Goal: Task Accomplishment & Management: Complete application form

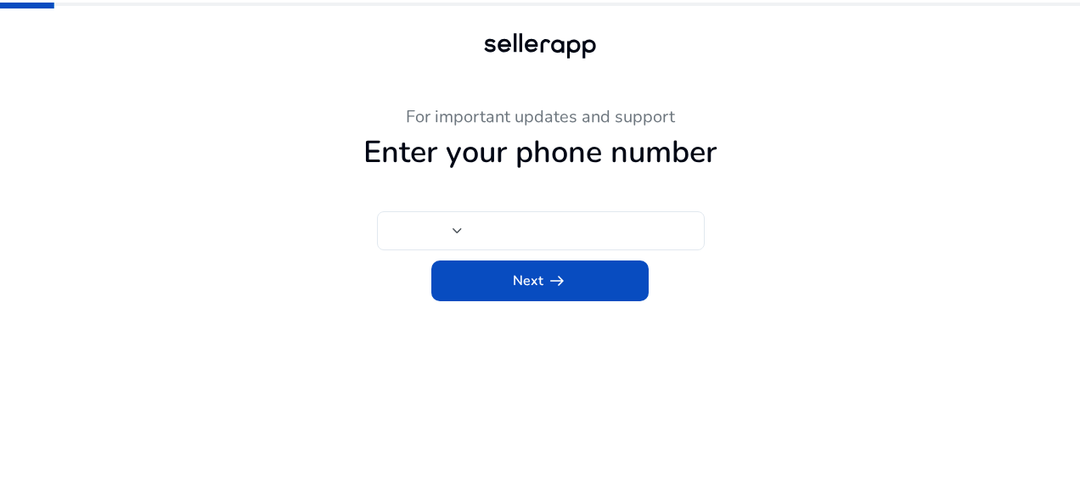
type input "***"
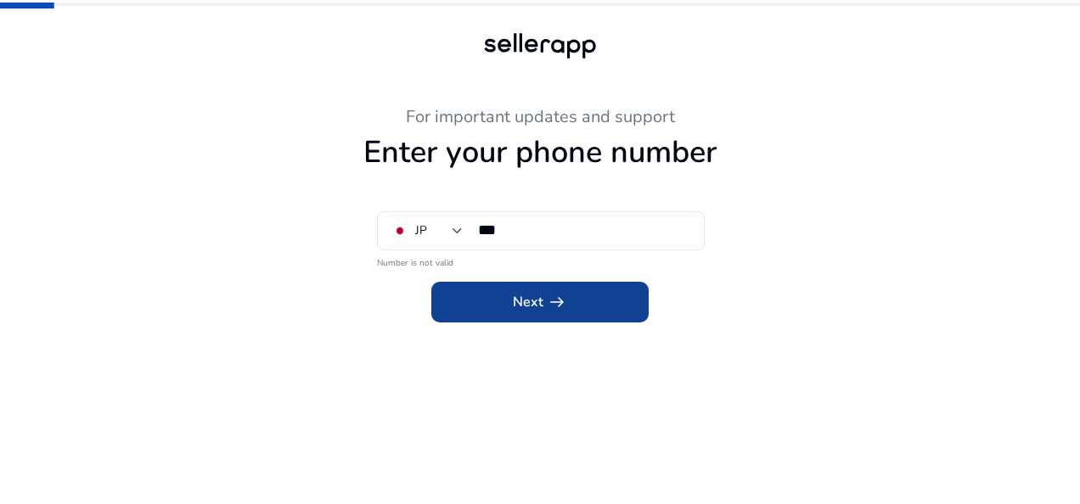
click at [610, 301] on span at bounding box center [539, 302] width 217 height 41
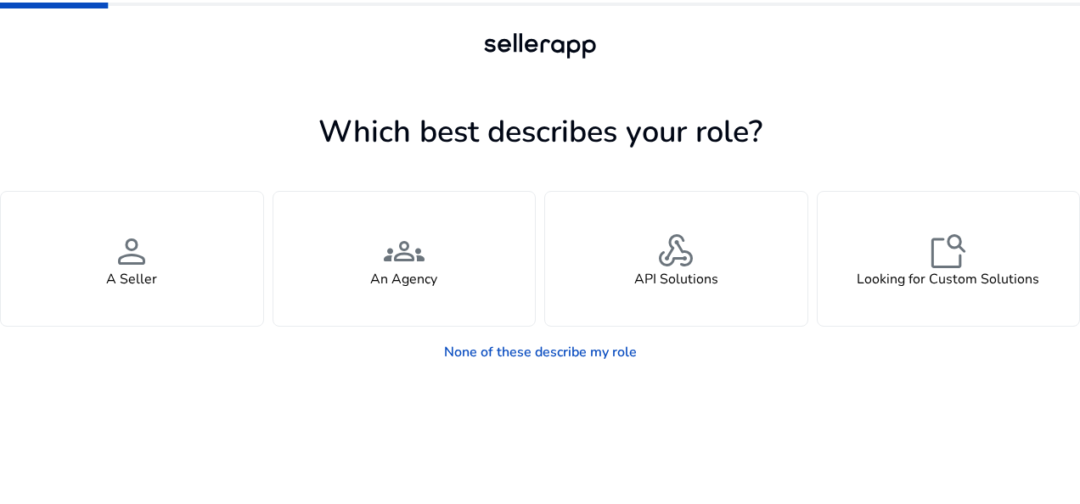
drag, startPoint x: 223, startPoint y: 243, endPoint x: 288, endPoint y: 412, distance: 180.8
click at [288, 412] on app-seller-type "Which best describes your role? You manage your own brand or store and are look…" at bounding box center [540, 305] width 1080 height 397
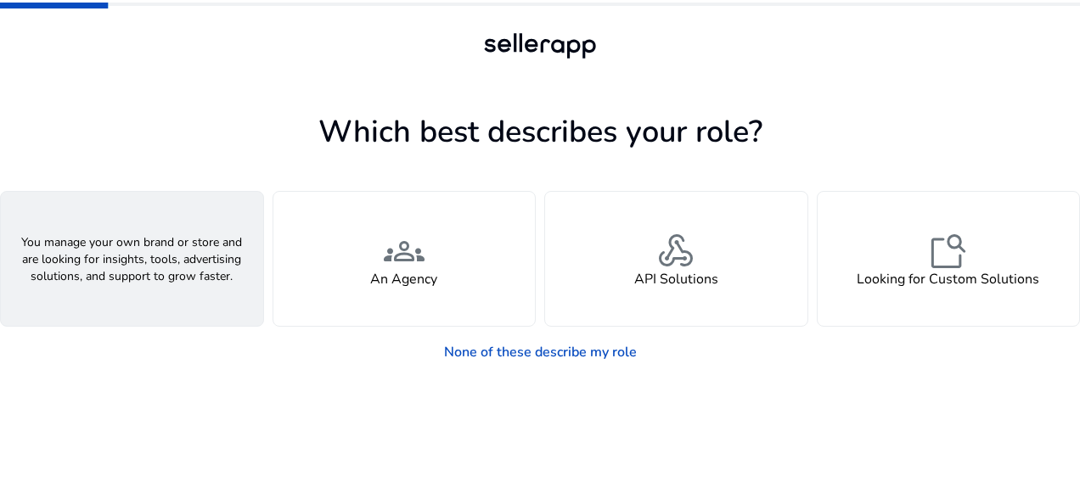
click at [154, 242] on div "person A Seller" at bounding box center [132, 259] width 262 height 134
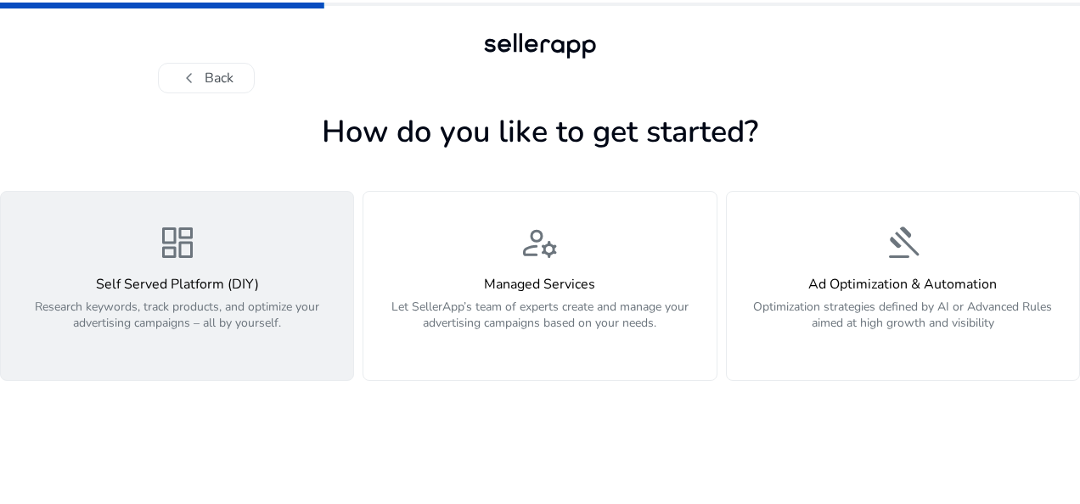
click at [162, 258] on span "dashboard" at bounding box center [177, 242] width 41 height 41
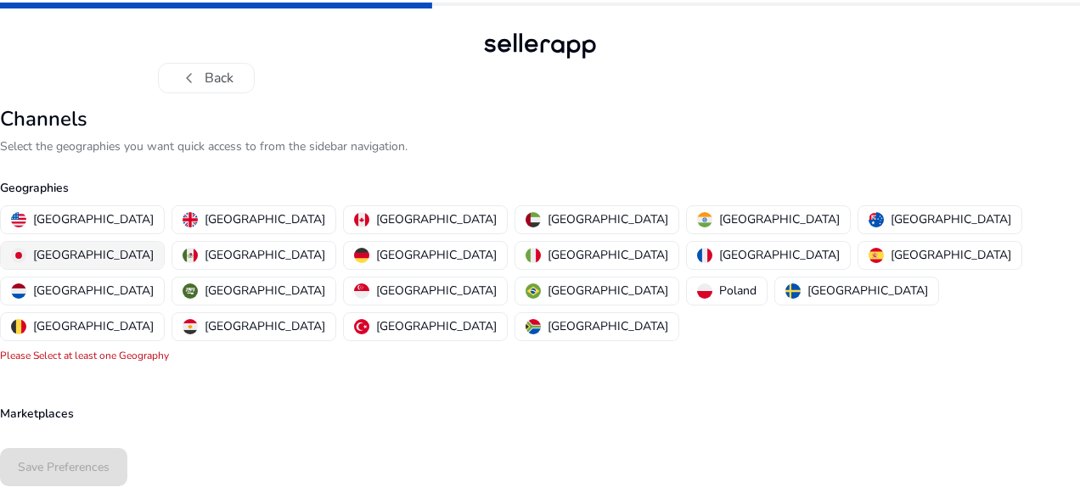
click at [154, 246] on p "[GEOGRAPHIC_DATA]" at bounding box center [93, 255] width 121 height 18
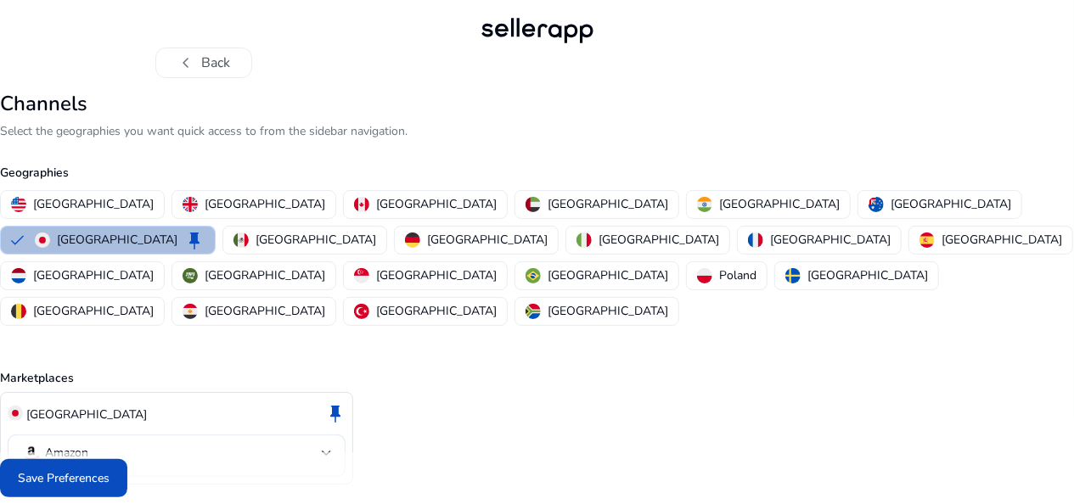
scroll to position [23, 0]
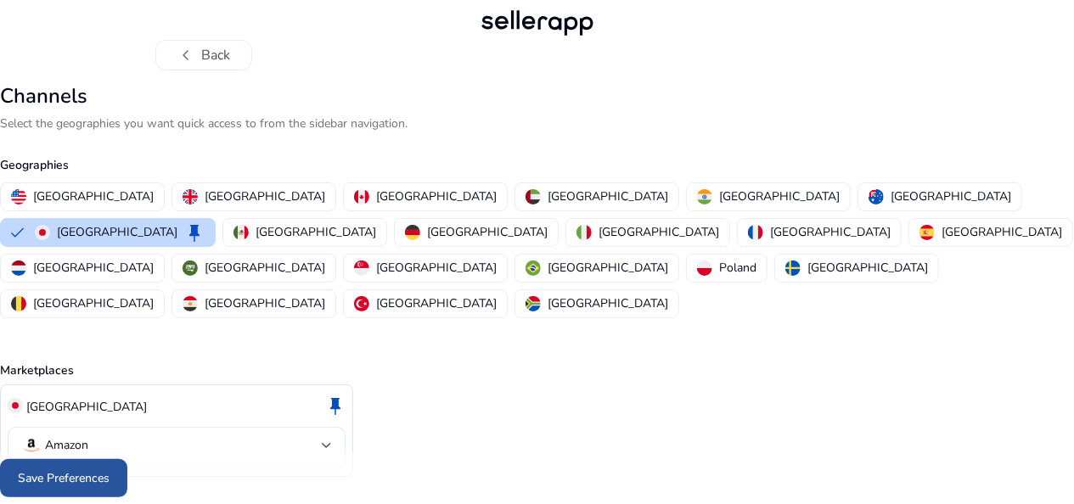
click at [115, 474] on span at bounding box center [63, 478] width 127 height 41
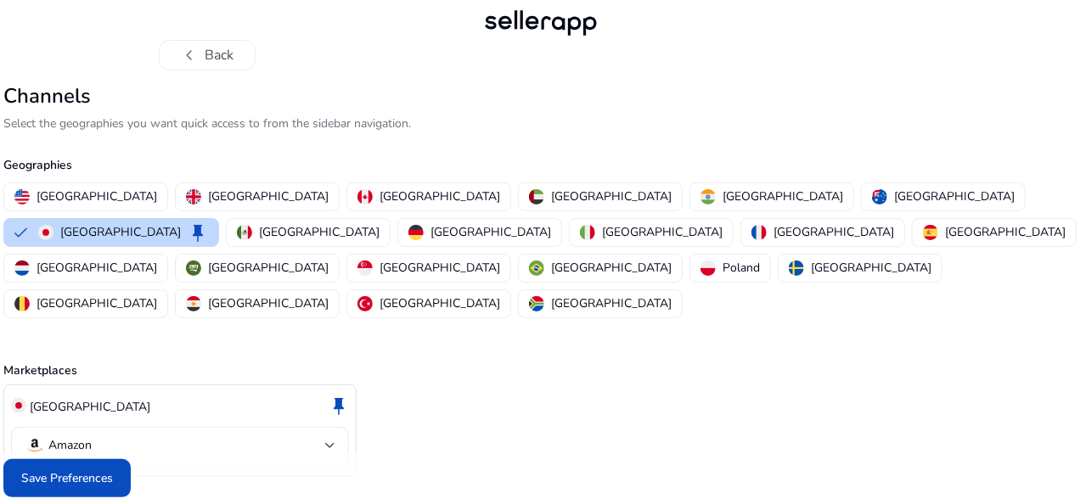
scroll to position [0, 0]
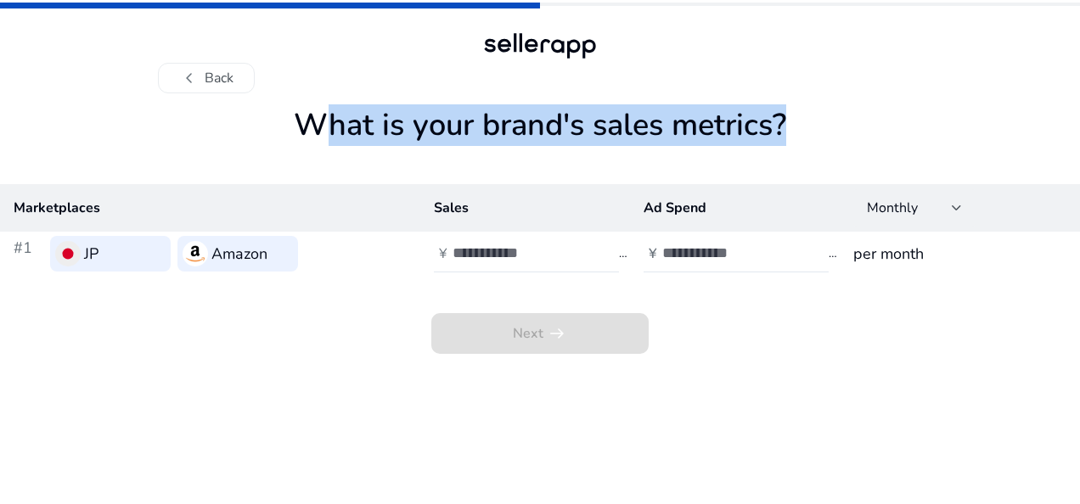
drag, startPoint x: 295, startPoint y: 117, endPoint x: 778, endPoint y: 112, distance: 483.0
click at [778, 112] on h1 "What is your brand's sales metrics?" at bounding box center [540, 145] width 1080 height 77
copy h1 "What is your brand's sales metrics"
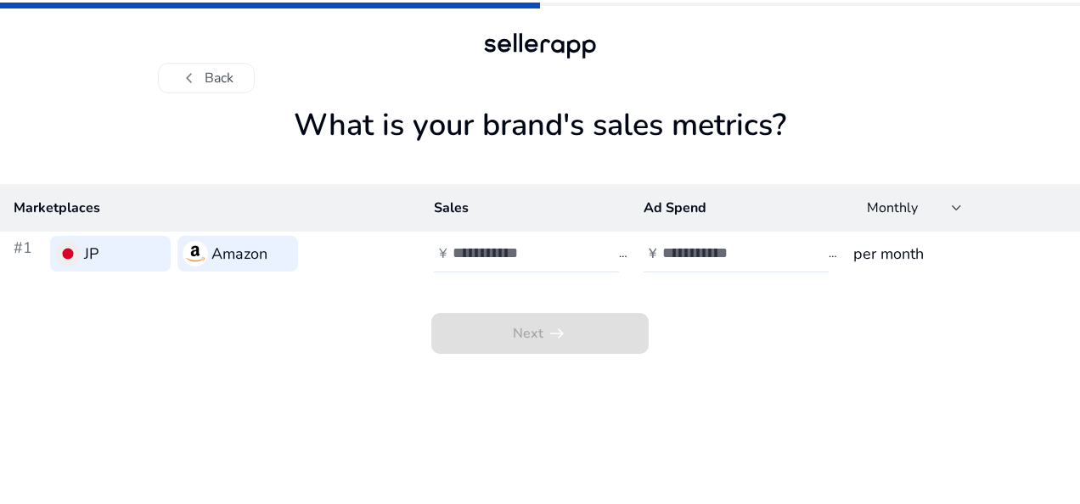
click at [369, 187] on th "Marketplaces" at bounding box center [210, 208] width 420 height 48
click at [589, 250] on div at bounding box center [528, 253] width 153 height 37
click at [560, 244] on input "*" at bounding box center [509, 253] width 115 height 19
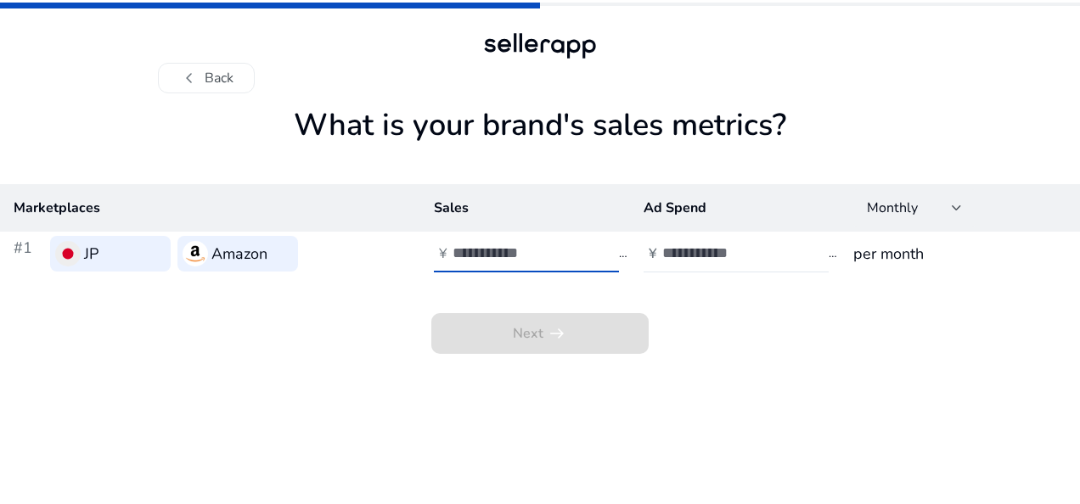
click at [560, 244] on input "*" at bounding box center [509, 253] width 115 height 19
drag, startPoint x: 520, startPoint y: 256, endPoint x: 447, endPoint y: 250, distance: 73.3
click at [446, 252] on div "¥ *" at bounding box center [519, 253] width 171 height 37
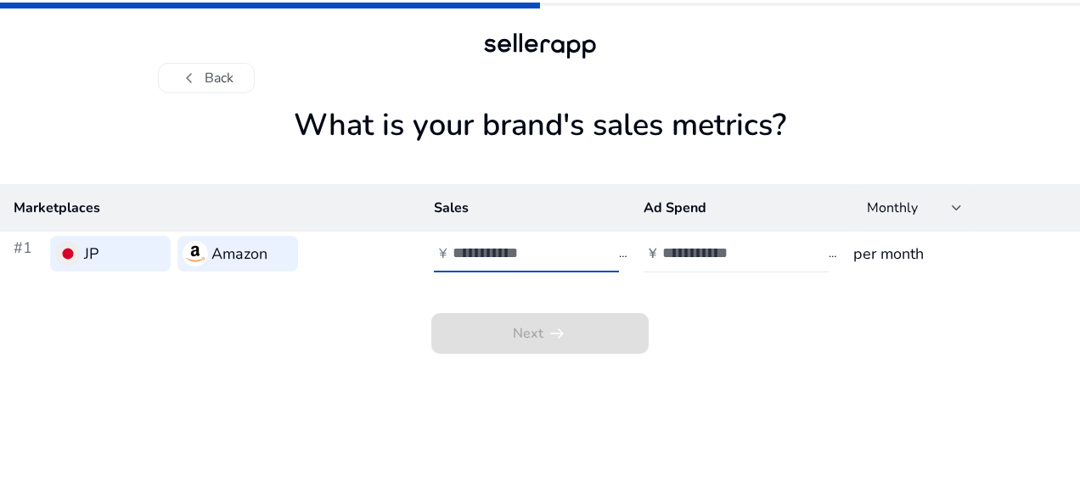
type input "*********"
click at [686, 241] on div at bounding box center [738, 253] width 153 height 37
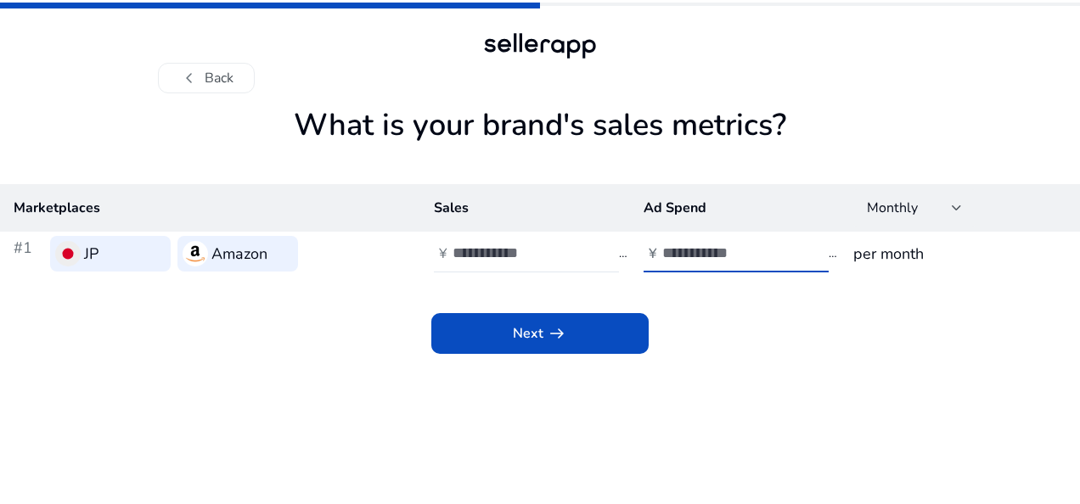
type input "*"
click at [945, 250] on h3 "per month" at bounding box center [959, 254] width 213 height 24
drag, startPoint x: 545, startPoint y: 250, endPoint x: 421, endPoint y: 261, distance: 124.4
click at [421, 261] on td "¥ *********" at bounding box center [525, 254] width 210 height 44
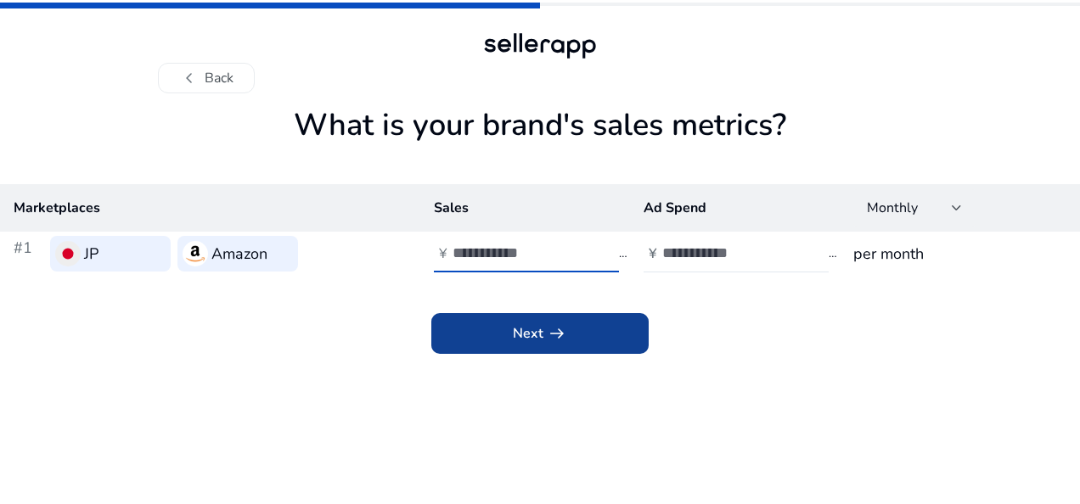
type input "*******"
click at [492, 342] on span at bounding box center [539, 333] width 217 height 41
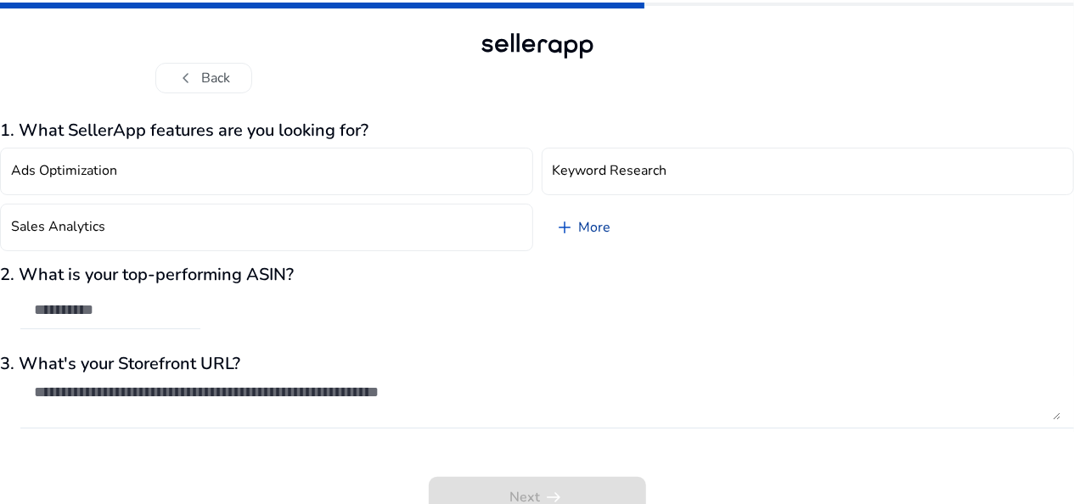
click at [577, 222] on link "add More" at bounding box center [583, 228] width 83 height 48
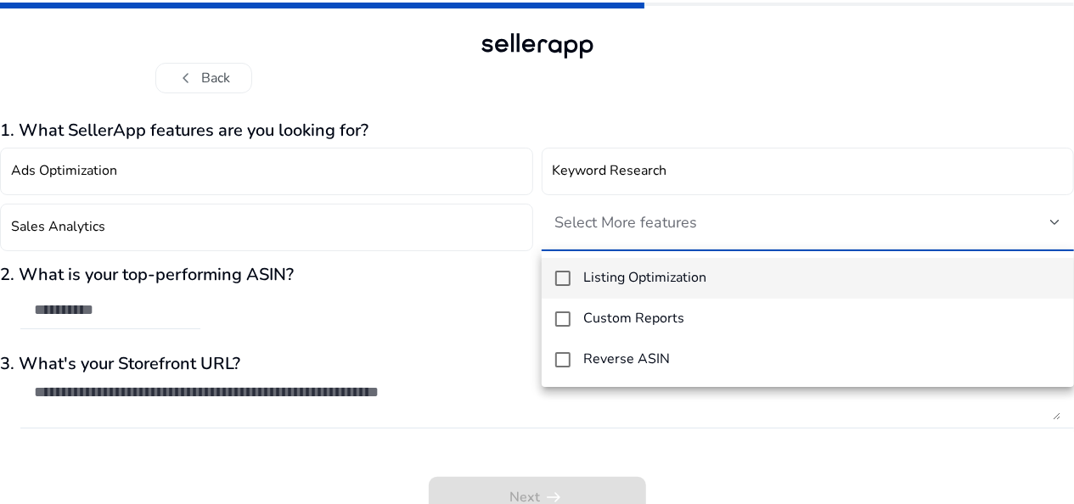
click at [474, 318] on div at bounding box center [537, 252] width 1074 height 504
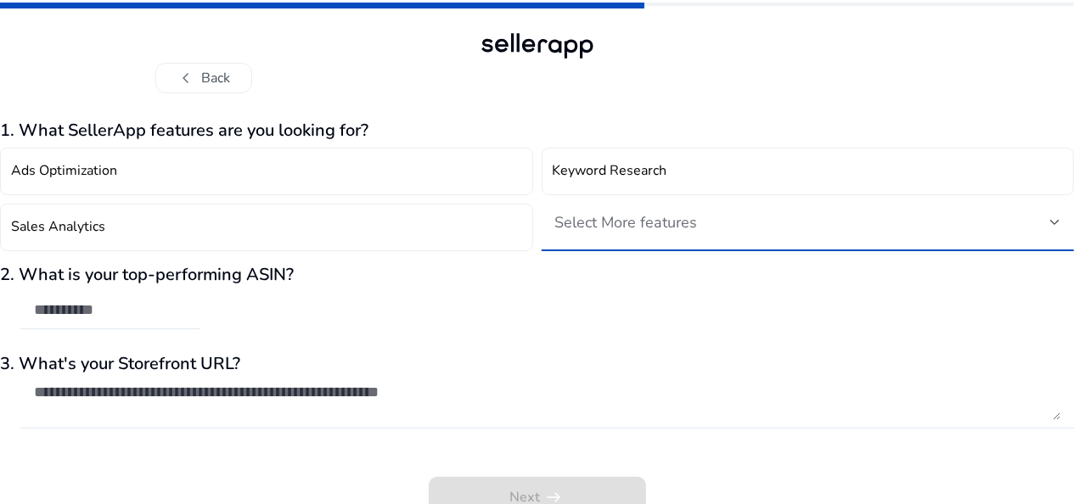
click at [672, 231] on span "Select More features" at bounding box center [626, 222] width 143 height 20
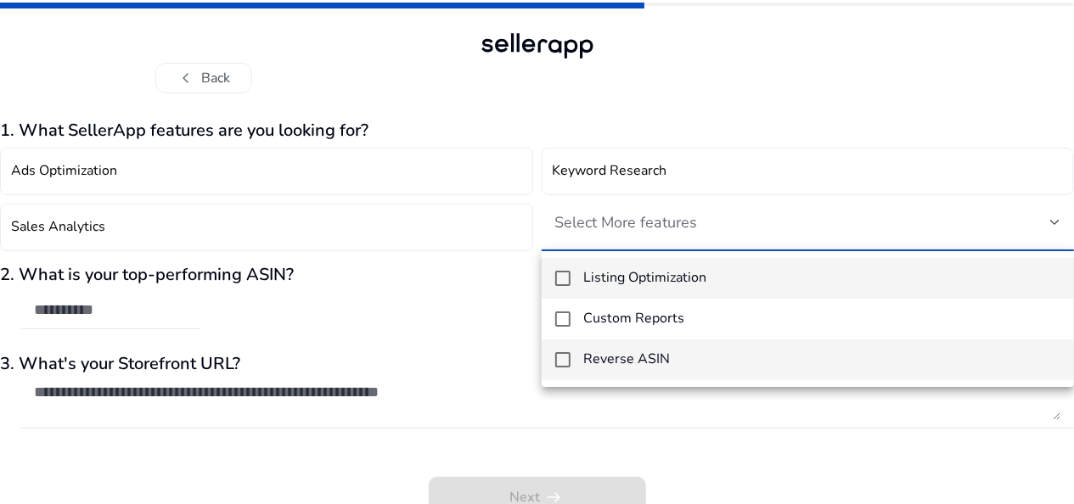
click at [648, 366] on h4 "Reverse ASIN" at bounding box center [627, 359] width 87 height 16
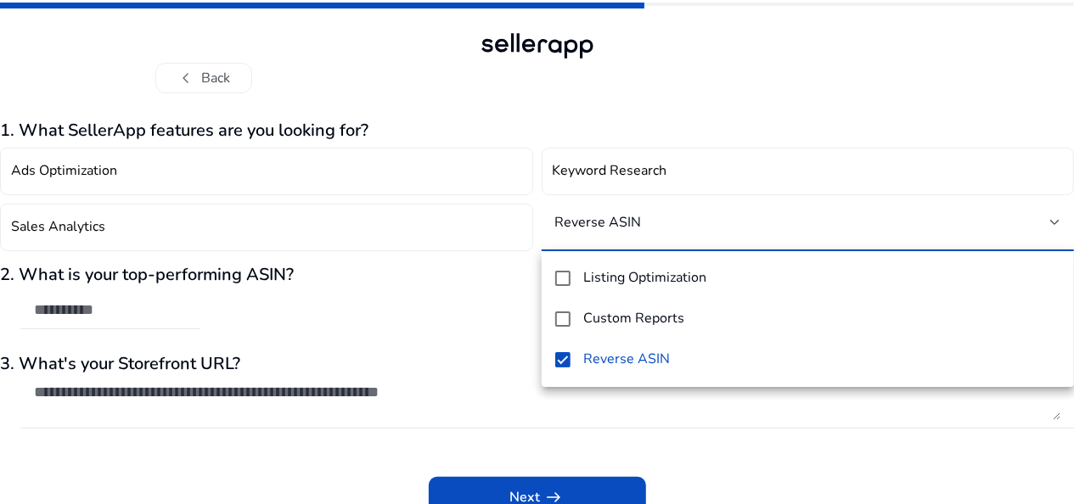
click at [615, 485] on div at bounding box center [537, 252] width 1074 height 504
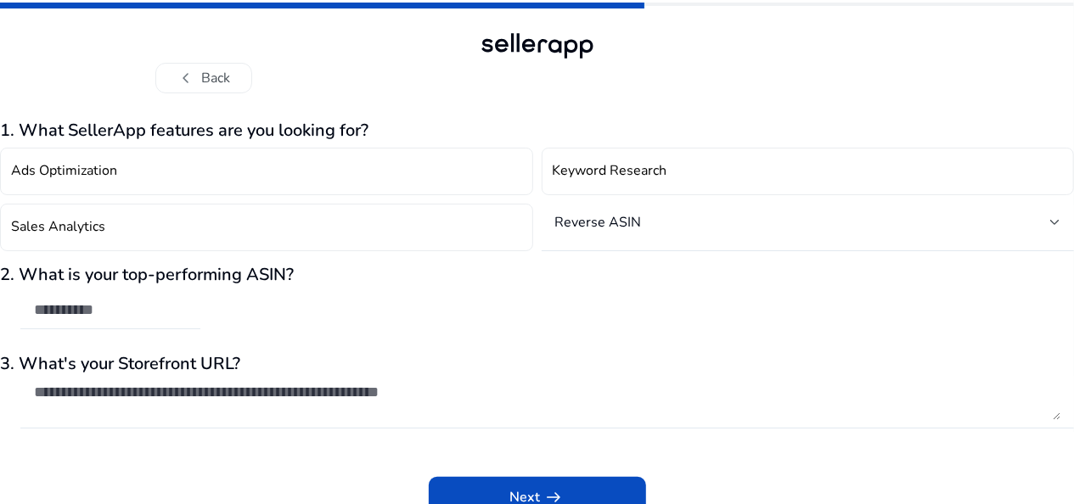
scroll to position [14, 0]
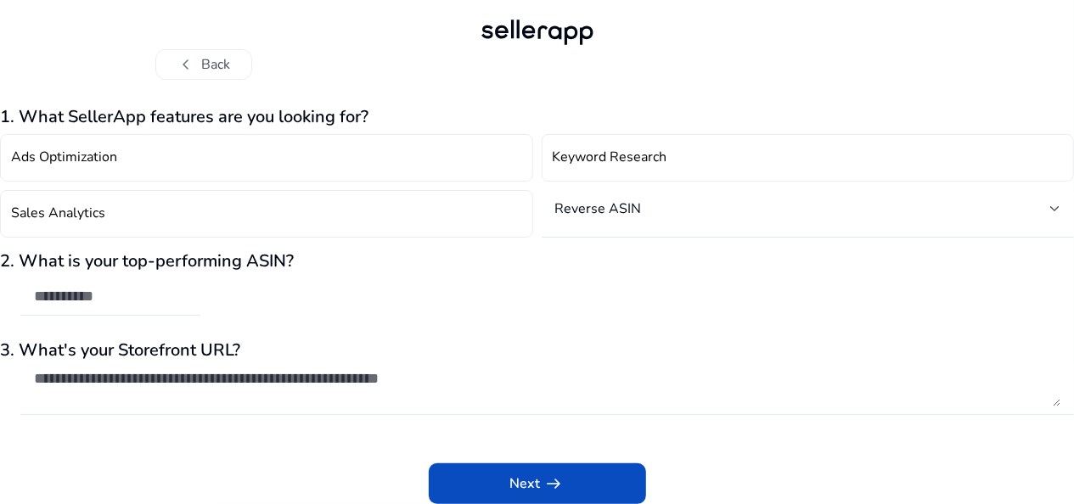
click at [609, 308] on div "2. What is your top-performing ASIN?" at bounding box center [537, 292] width 1074 height 82
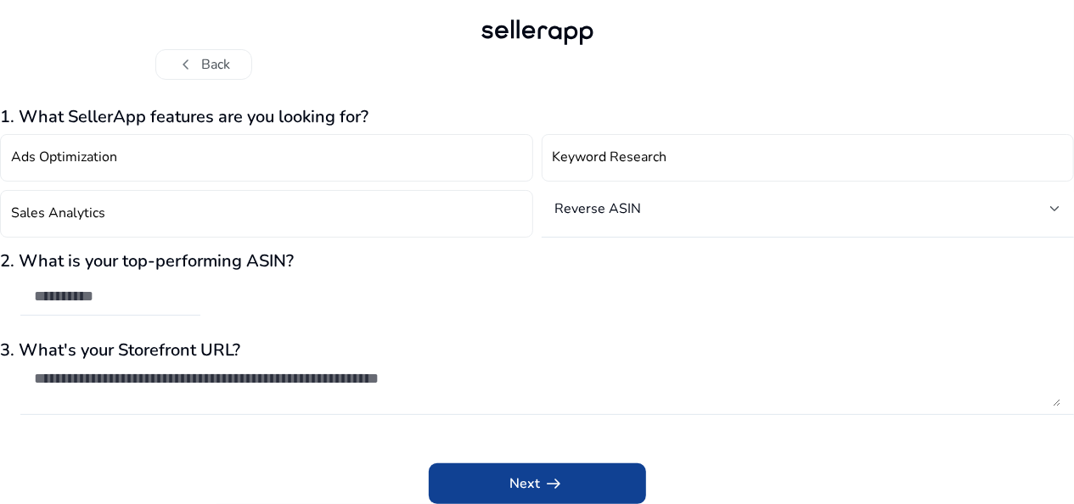
click at [544, 477] on span "arrow_right_alt" at bounding box center [554, 484] width 20 height 20
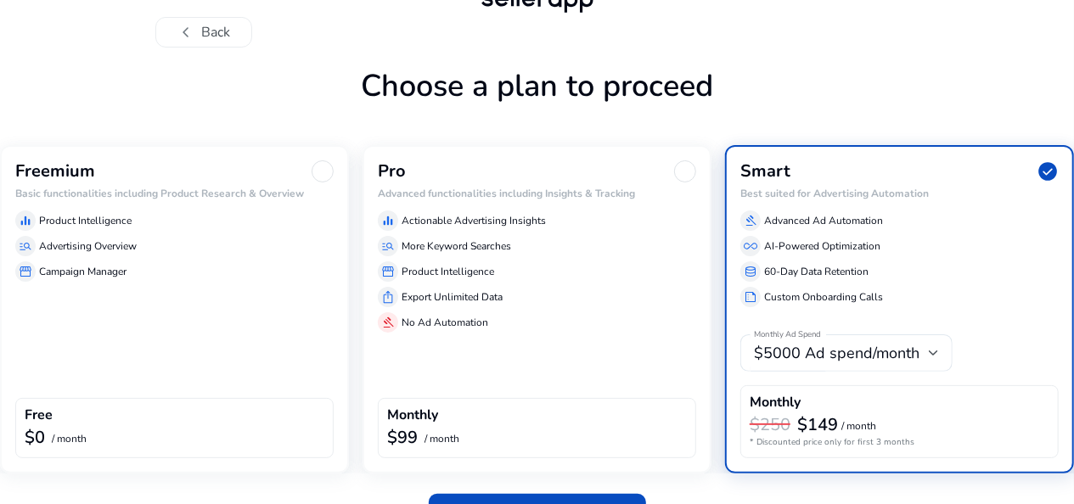
scroll to position [85, 0]
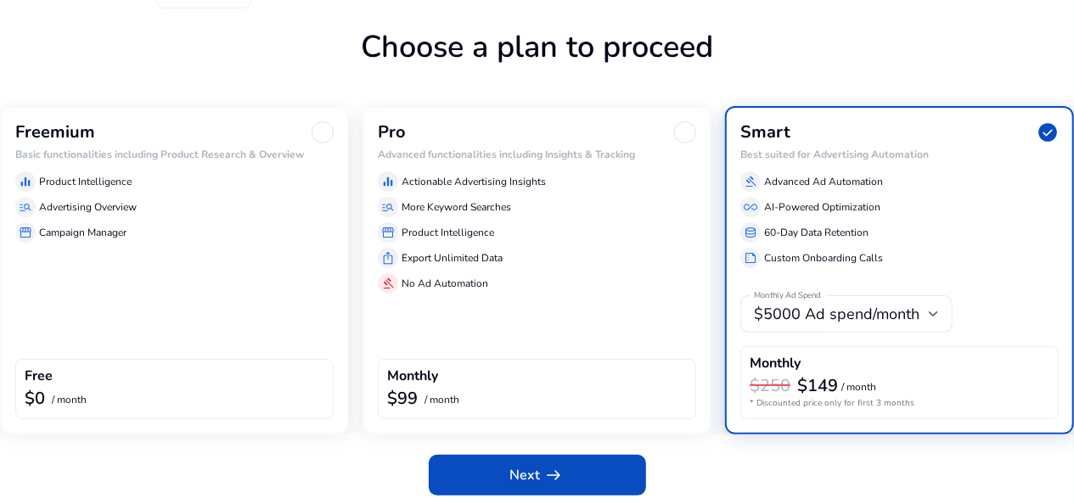
click at [208, 292] on div "Freemium Basic functionalities including Product Research & Overview equalizer …" at bounding box center [174, 270] width 349 height 328
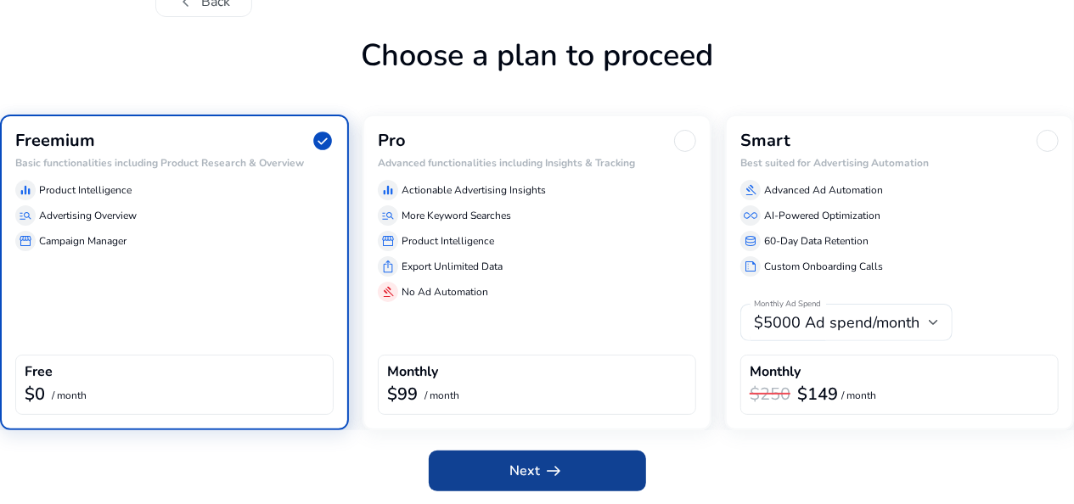
click at [513, 458] on span at bounding box center [537, 471] width 217 height 41
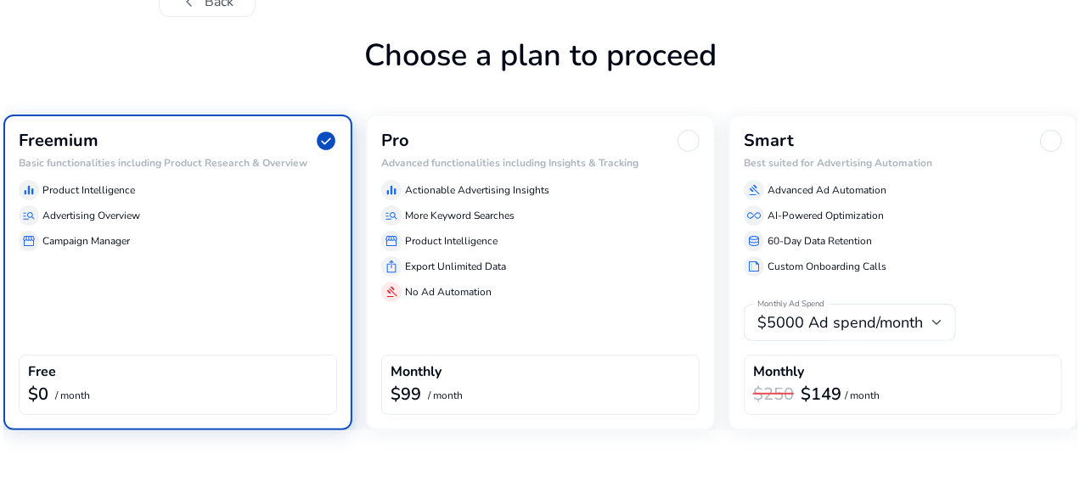
scroll to position [0, 0]
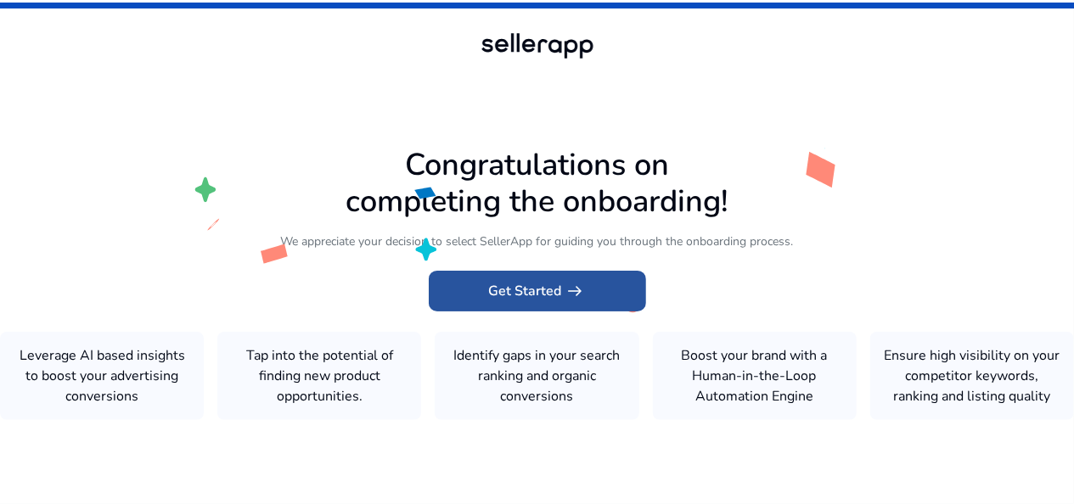
click at [513, 295] on span "Get Started arrow_right_alt" at bounding box center [537, 291] width 97 height 20
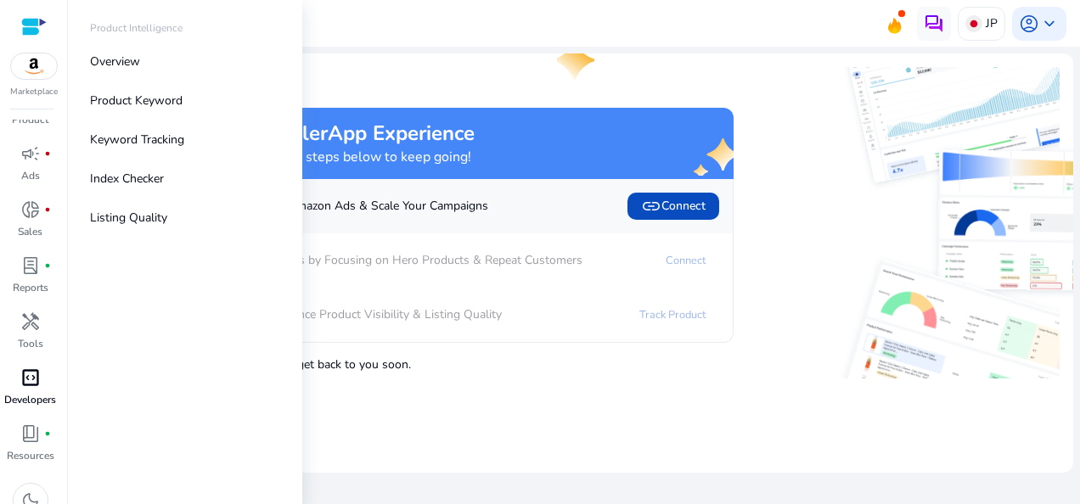
scroll to position [56, 0]
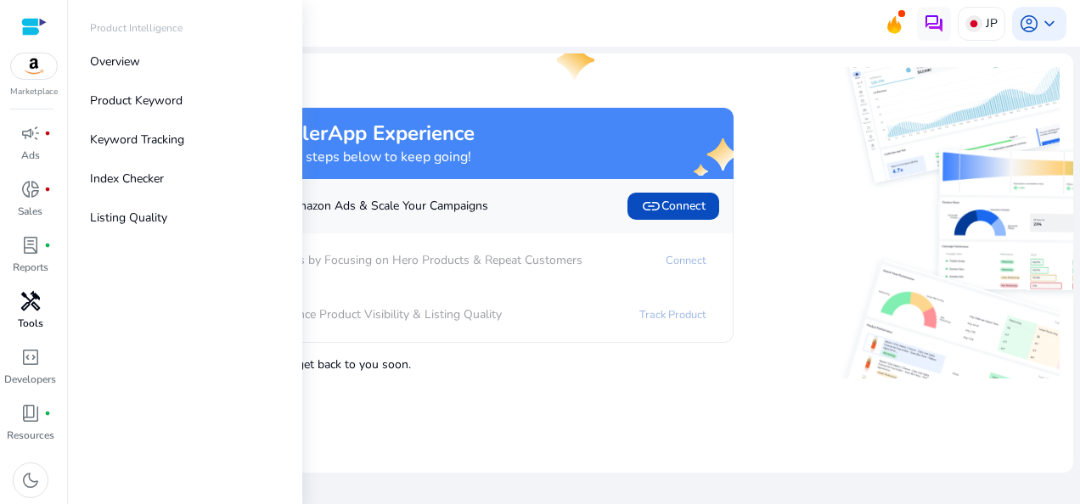
click at [30, 306] on span "handyman" at bounding box center [30, 301] width 20 height 20
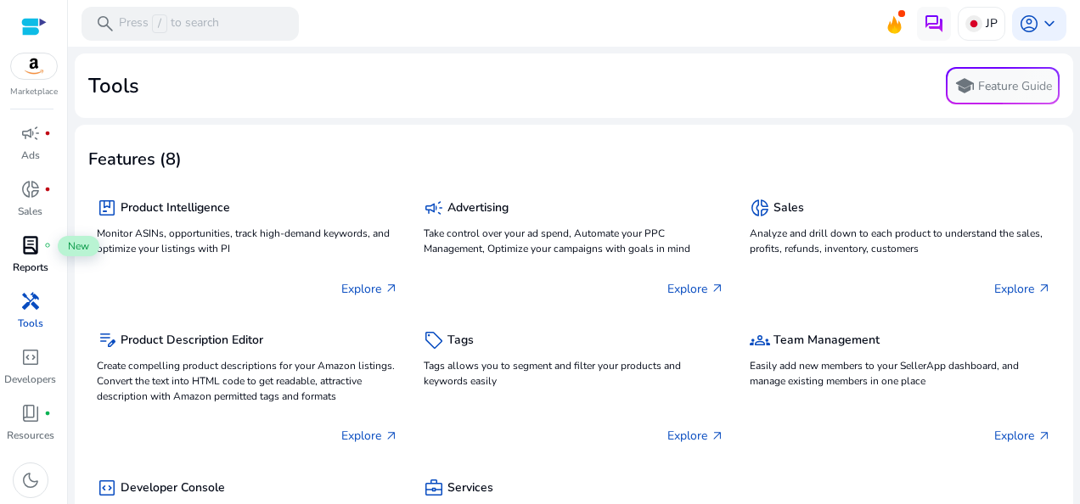
click at [32, 255] on span "lab_profile" at bounding box center [30, 245] width 20 height 20
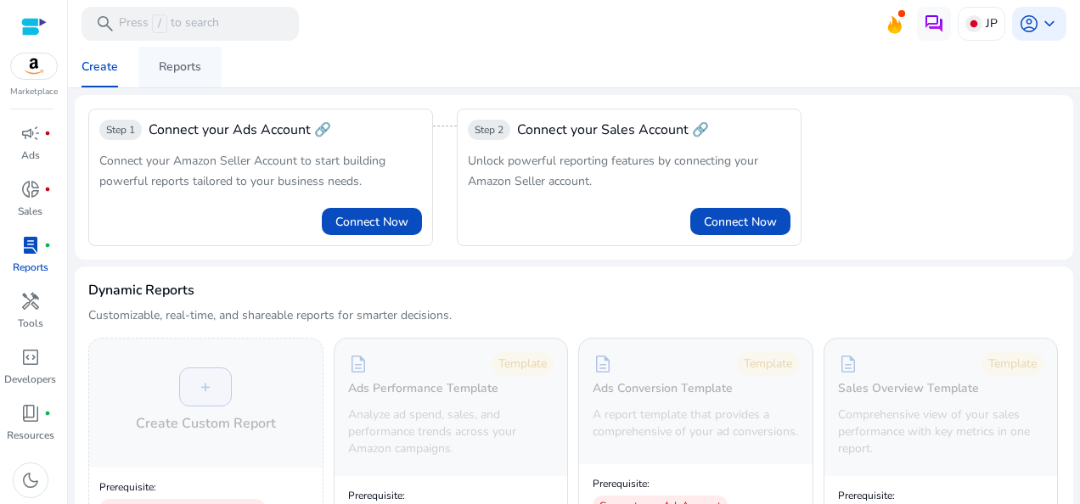
click at [177, 68] on div "Reports" at bounding box center [180, 67] width 42 height 12
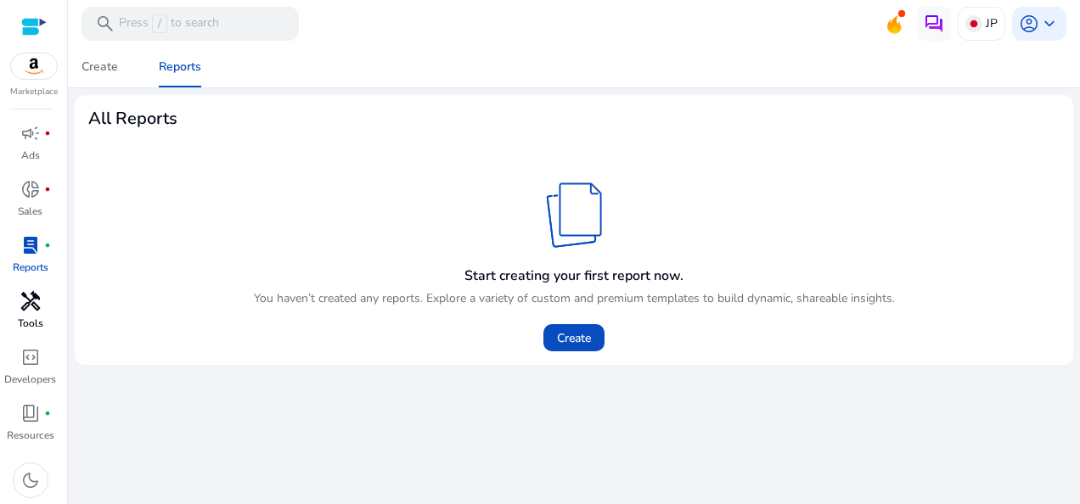
click at [30, 319] on p "Tools" at bounding box center [30, 323] width 25 height 15
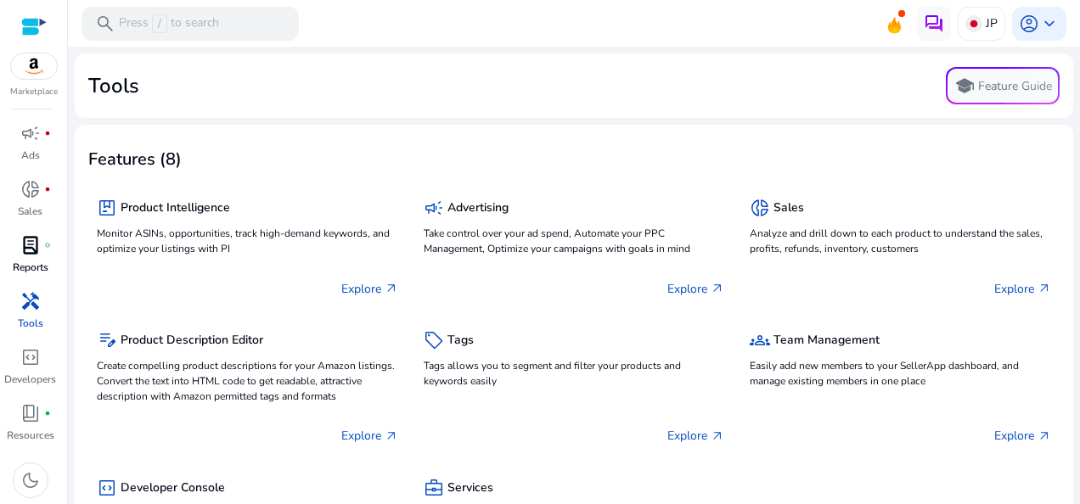
click at [31, 253] on span "lab_profile" at bounding box center [30, 245] width 20 height 20
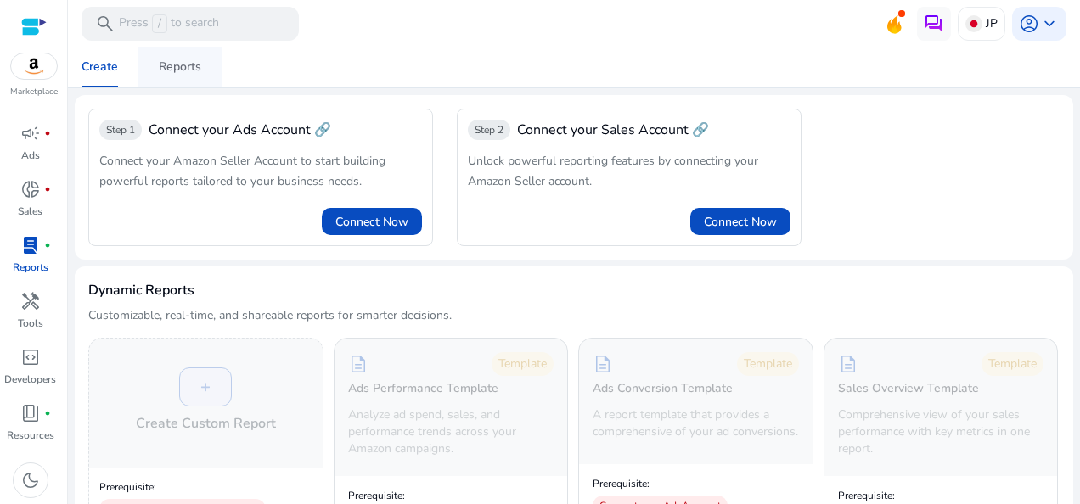
click at [173, 72] on div "Reports" at bounding box center [180, 67] width 42 height 12
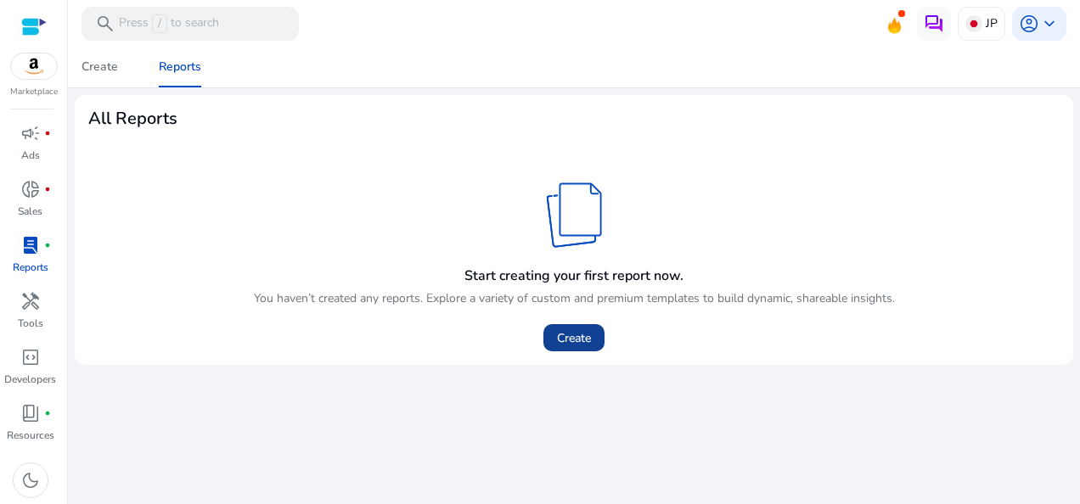
click at [588, 341] on span "Create" at bounding box center [574, 338] width 34 height 18
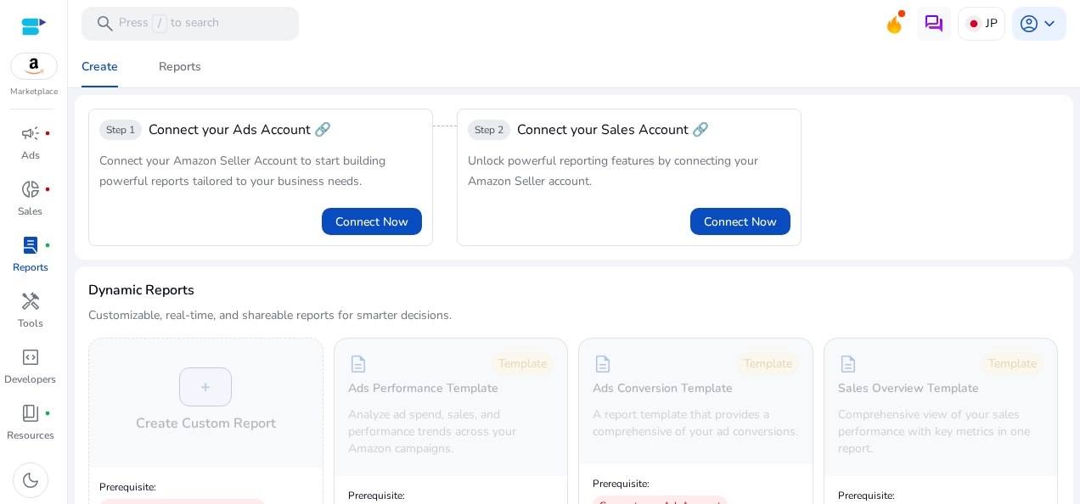
click at [257, 177] on span "Connect your Amazon Seller Account to start building powerful reports tailored …" at bounding box center [242, 171] width 286 height 36
click at [275, 160] on span "Connect your Amazon Seller Account to start building powerful reports tailored …" at bounding box center [242, 171] width 286 height 36
click at [289, 156] on span "Connect your Amazon Seller Account to start building powerful reports tailored …" at bounding box center [242, 171] width 286 height 36
click at [188, 178] on span "Connect your Amazon Seller Account to start building powerful reports tailored …" at bounding box center [242, 171] width 286 height 36
drag, startPoint x: 106, startPoint y: 170, endPoint x: 334, endPoint y: 176, distance: 228.4
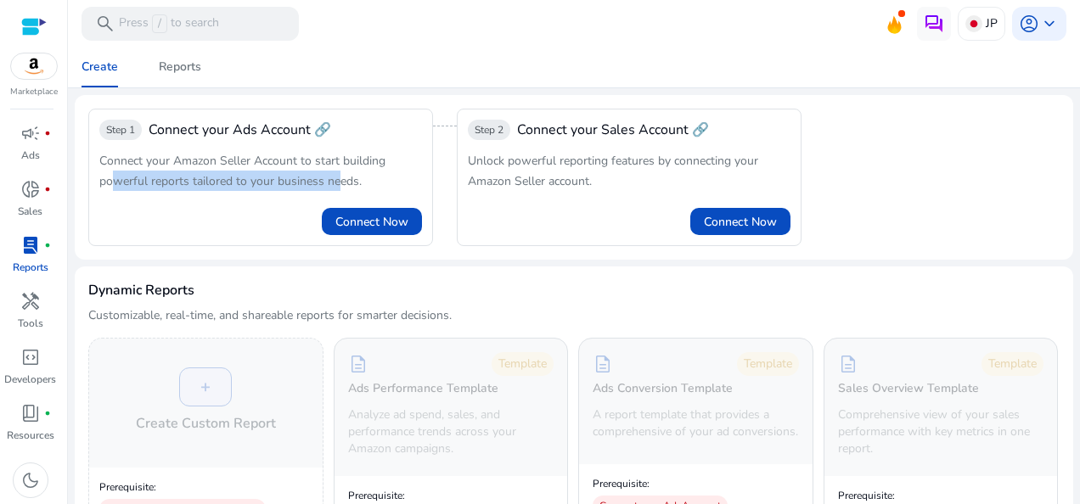
click at [334, 176] on div "Connect your Amazon Seller Account to start building powerful reports tailored …" at bounding box center [260, 170] width 323 height 41
drag, startPoint x: 334, startPoint y: 176, endPoint x: 379, endPoint y: 176, distance: 44.1
click at [379, 176] on div "Connect your Amazon Seller Account to start building powerful reports tailored …" at bounding box center [260, 170] width 323 height 41
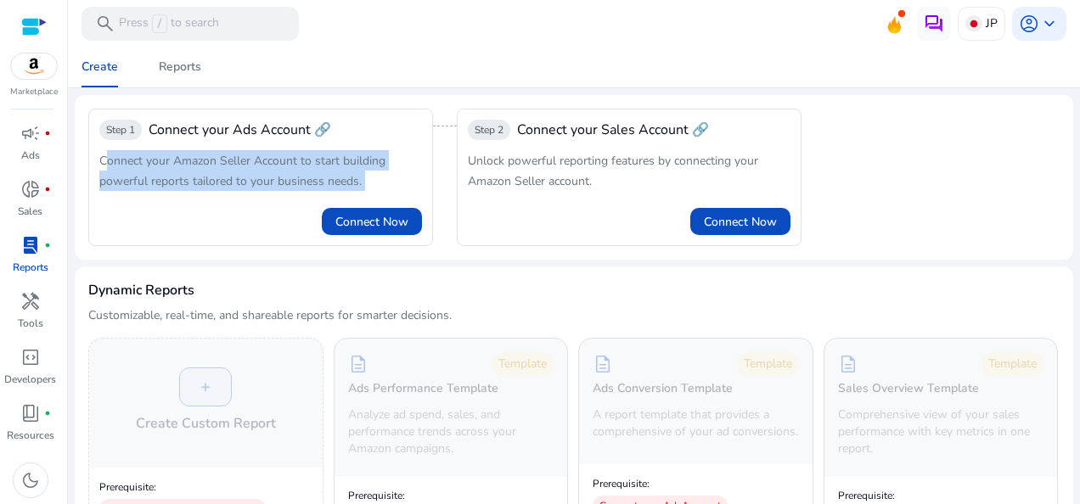
drag, startPoint x: 379, startPoint y: 176, endPoint x: 92, endPoint y: 163, distance: 287.2
click at [92, 163] on div "Step 1 Connect your Ads Account 🔗 Connect your Amazon Seller Account to start b…" at bounding box center [260, 177] width 345 height 137
click at [176, 68] on div "Reports" at bounding box center [180, 67] width 42 height 12
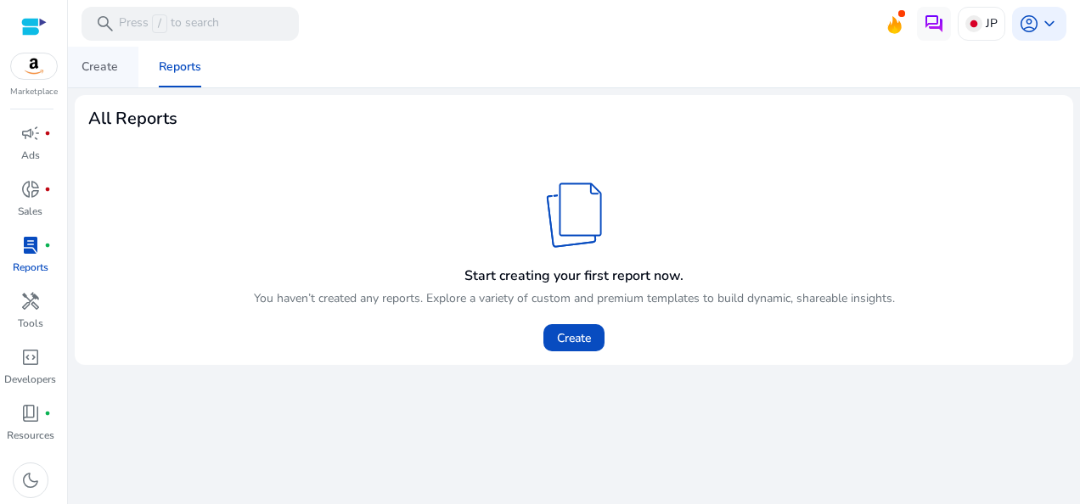
click at [118, 70] on link "Create" at bounding box center [99, 67] width 77 height 41
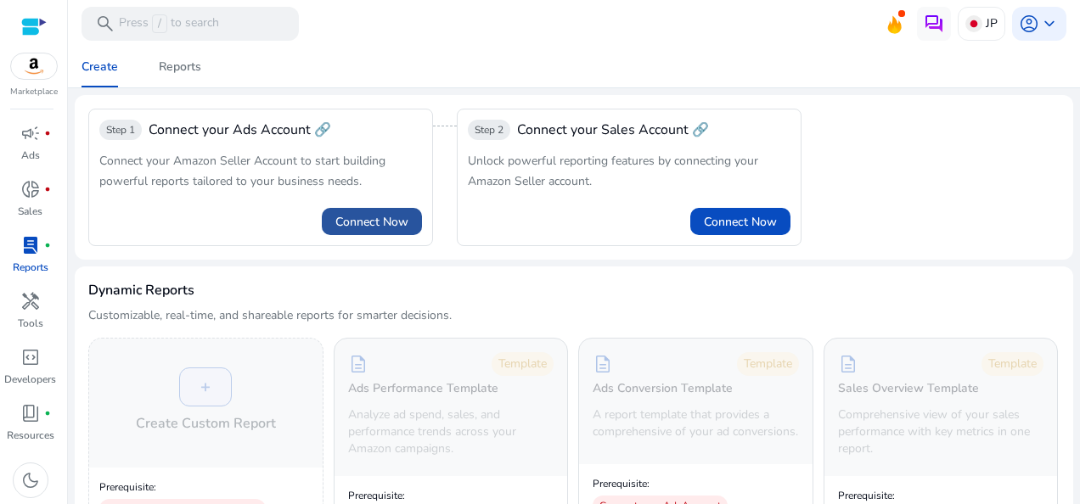
click at [391, 213] on span "Connect Now" at bounding box center [371, 222] width 73 height 18
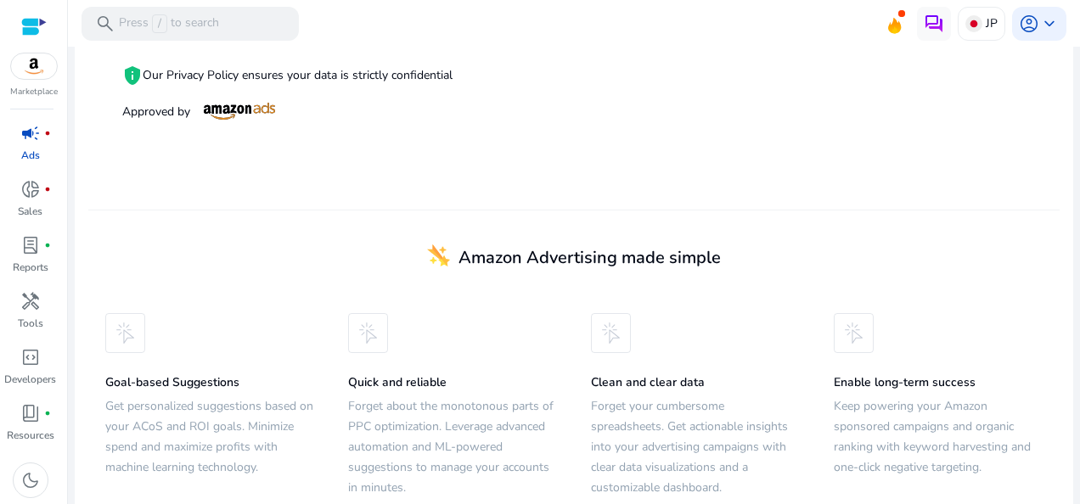
scroll to position [458, 0]
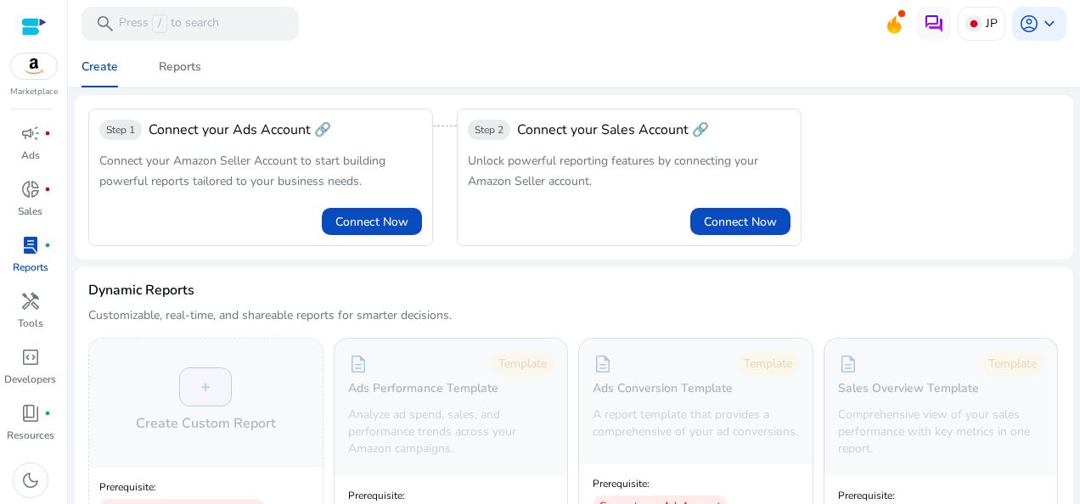
click at [194, 184] on span "Connect your Amazon Seller Account to start building powerful reports tailored …" at bounding box center [242, 171] width 286 height 36
drag, startPoint x: 194, startPoint y: 184, endPoint x: 134, endPoint y: 157, distance: 65.3
click at [134, 157] on span "Connect your Amazon Seller Account to start building powerful reports tailored …" at bounding box center [242, 171] width 286 height 36
click at [137, 157] on span "Connect your Amazon Seller Account to start building powerful reports tailored …" at bounding box center [242, 171] width 286 height 36
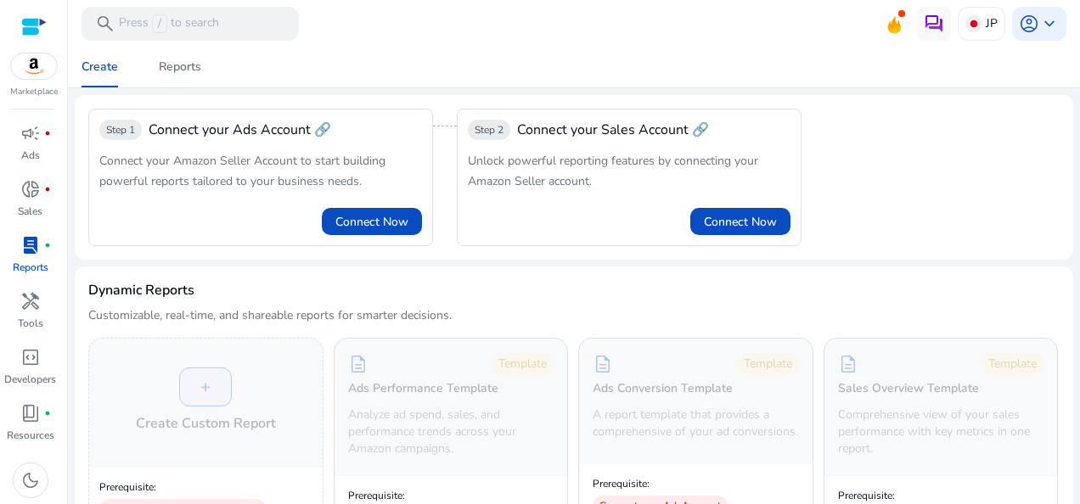
drag, startPoint x: 137, startPoint y: 157, endPoint x: 177, endPoint y: 190, distance: 51.8
click at [177, 190] on div "Connect your Amazon Seller Account to start building powerful reports tailored …" at bounding box center [260, 170] width 323 height 41
click at [177, 180] on span "Connect your Amazon Seller Account to start building powerful reports tailored …" at bounding box center [242, 171] width 286 height 36
click at [192, 171] on div "Connect your Amazon Seller Account to start building powerful reports tailored …" at bounding box center [260, 170] width 323 height 41
click at [193, 171] on div "Connect your Amazon Seller Account to start building powerful reports tailored …" at bounding box center [260, 170] width 323 height 41
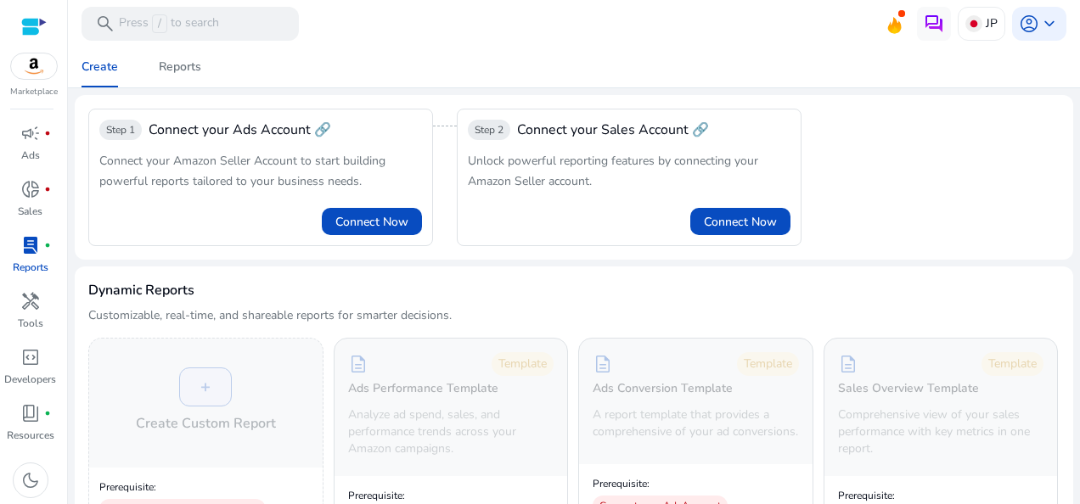
drag, startPoint x: 193, startPoint y: 171, endPoint x: 202, endPoint y: 166, distance: 10.3
click at [202, 166] on span "Connect your Amazon Seller Account to start building powerful reports tailored …" at bounding box center [242, 171] width 286 height 36
click at [288, 166] on span "Connect your Amazon Seller Account to start building powerful reports tailored …" at bounding box center [242, 171] width 286 height 36
click at [329, 163] on span "Connect your Amazon Seller Account to start building powerful reports tailored …" at bounding box center [242, 171] width 286 height 36
click at [324, 124] on div "Connect your Ads Account 🔗" at bounding box center [240, 130] width 182 height 20
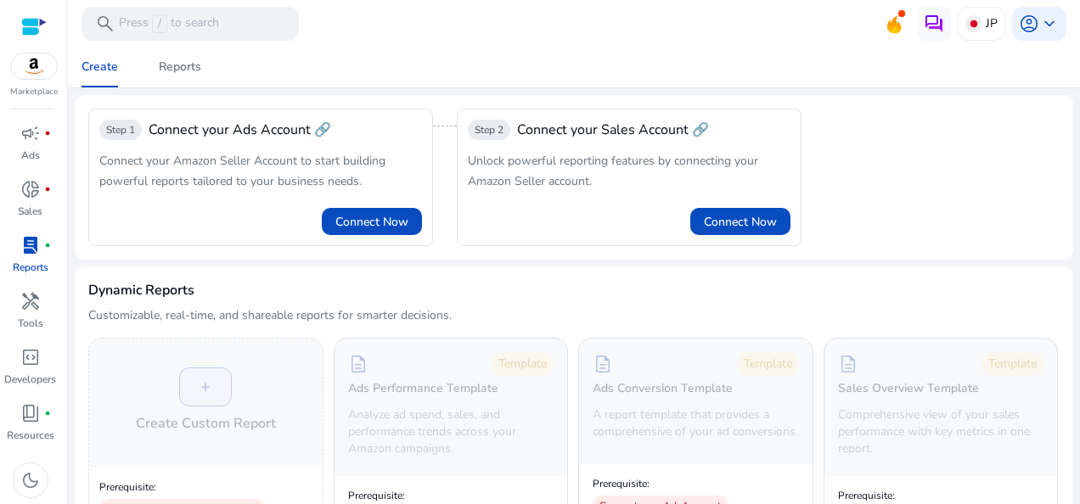
click at [312, 126] on div "Connect your Ads Account 🔗" at bounding box center [240, 130] width 182 height 20
drag, startPoint x: 256, startPoint y: 126, endPoint x: 233, endPoint y: 122, distance: 23.2
click at [233, 122] on div "Connect your Ads Account 🔗" at bounding box center [240, 130] width 182 height 20
drag, startPoint x: 233, startPoint y: 122, endPoint x: 166, endPoint y: 119, distance: 68.0
click at [166, 120] on div "Connect your Ads Account 🔗" at bounding box center [240, 130] width 182 height 20
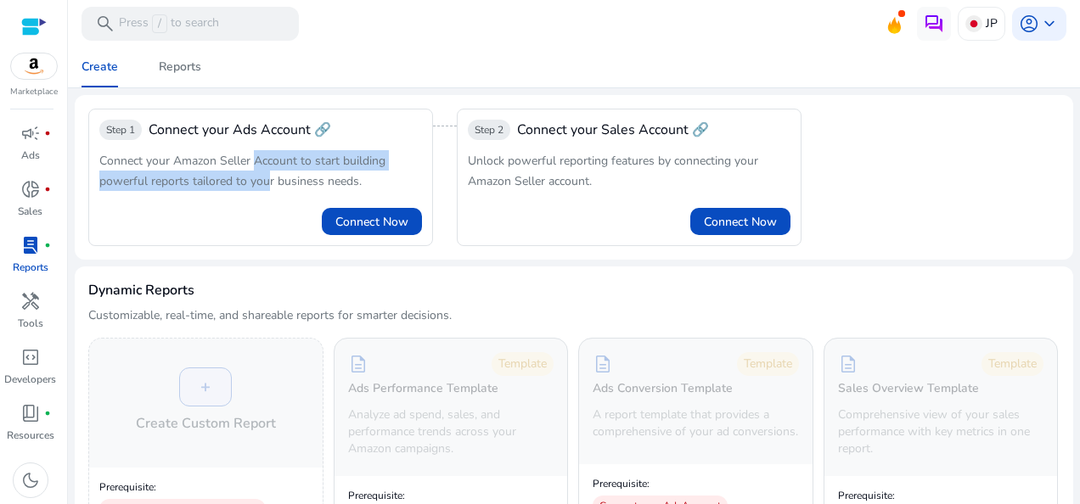
drag, startPoint x: 166, startPoint y: 119, endPoint x: 295, endPoint y: 180, distance: 142.8
click at [295, 180] on span "Connect your Amazon Seller Account to start building powerful reports tailored …" at bounding box center [242, 171] width 286 height 36
drag, startPoint x: 295, startPoint y: 180, endPoint x: 362, endPoint y: 216, distance: 76.7
click at [362, 216] on span "Connect Now" at bounding box center [371, 222] width 73 height 18
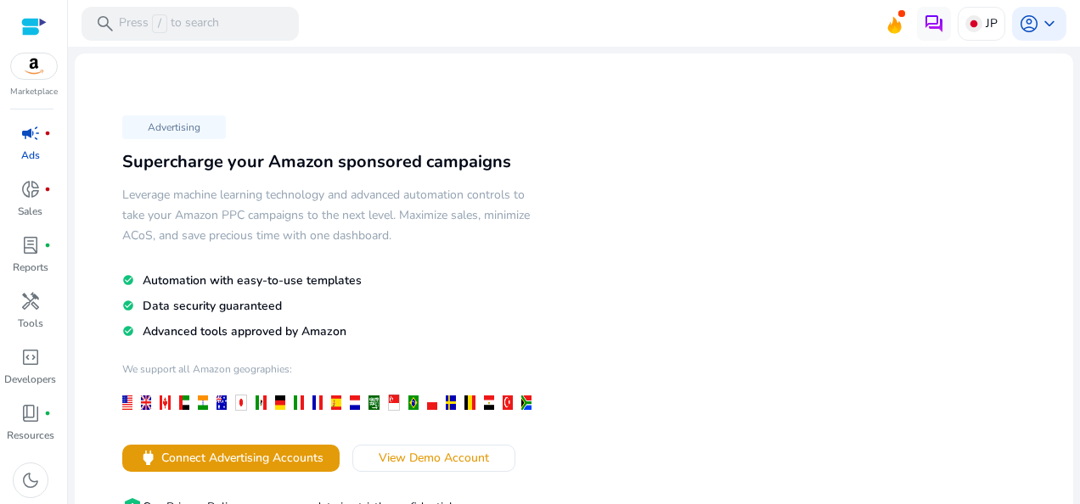
drag, startPoint x: 295, startPoint y: 212, endPoint x: 232, endPoint y: 203, distance: 63.5
click at [294, 212] on h5 "Leverage machine learning technology and advanced automation controls to take y…" at bounding box center [331, 215] width 418 height 61
click at [137, 199] on h5 "Leverage machine learning technology and advanced automation controls to take y…" at bounding box center [331, 215] width 418 height 61
click at [472, 463] on span "View Demo Account" at bounding box center [434, 458] width 110 height 18
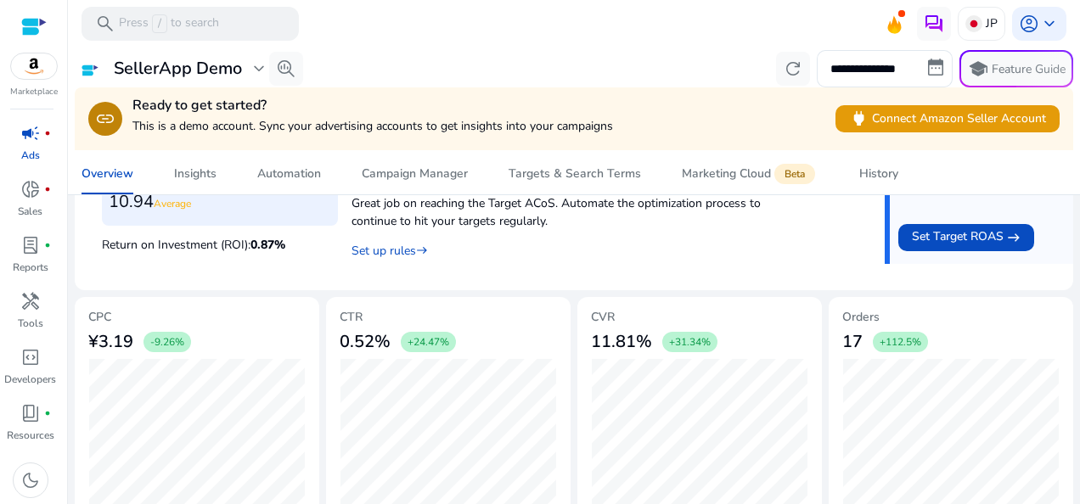
scroll to position [747, 0]
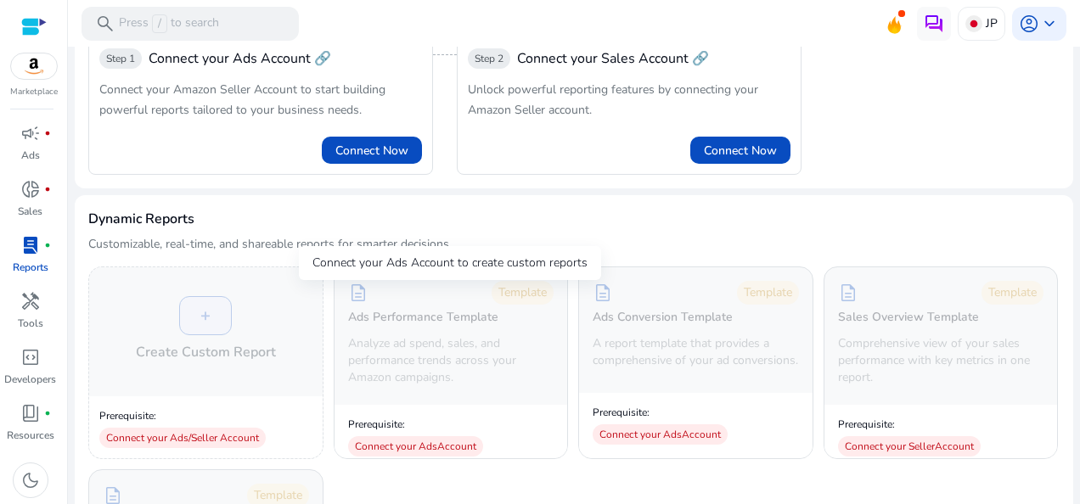
scroll to position [170, 0]
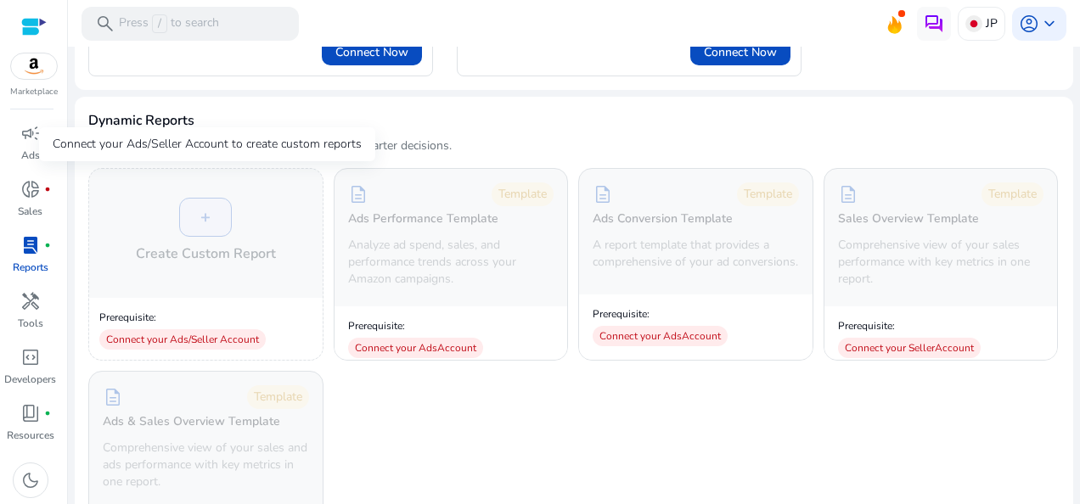
click at [226, 187] on div "+ Create Custom Report" at bounding box center [205, 233] width 233 height 129
click at [418, 200] on div "description Template" at bounding box center [451, 194] width 206 height 24
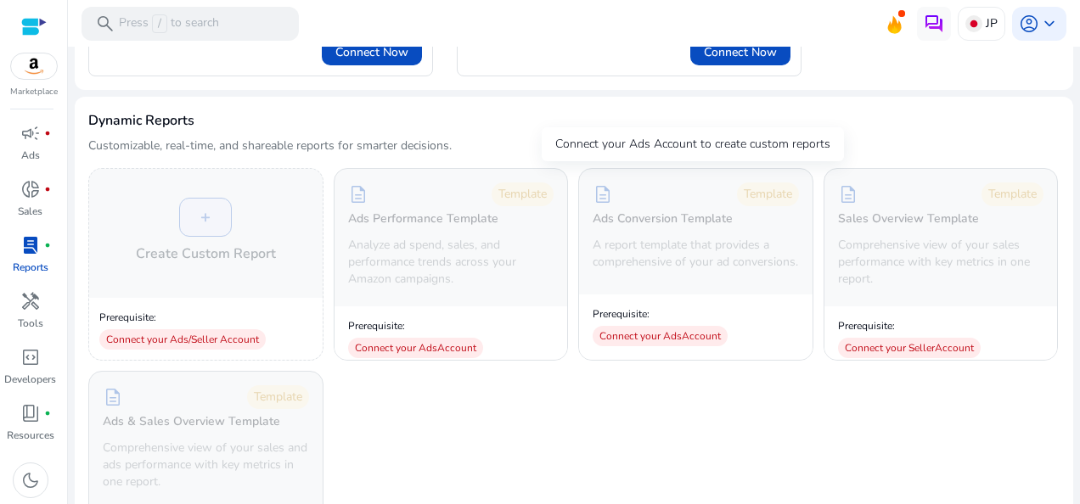
drag, startPoint x: 657, startPoint y: 248, endPoint x: 924, endPoint y: 243, distance: 267.4
click at [657, 248] on p "A report template that provides a comprehensive of your ad conversions." at bounding box center [695, 254] width 206 height 34
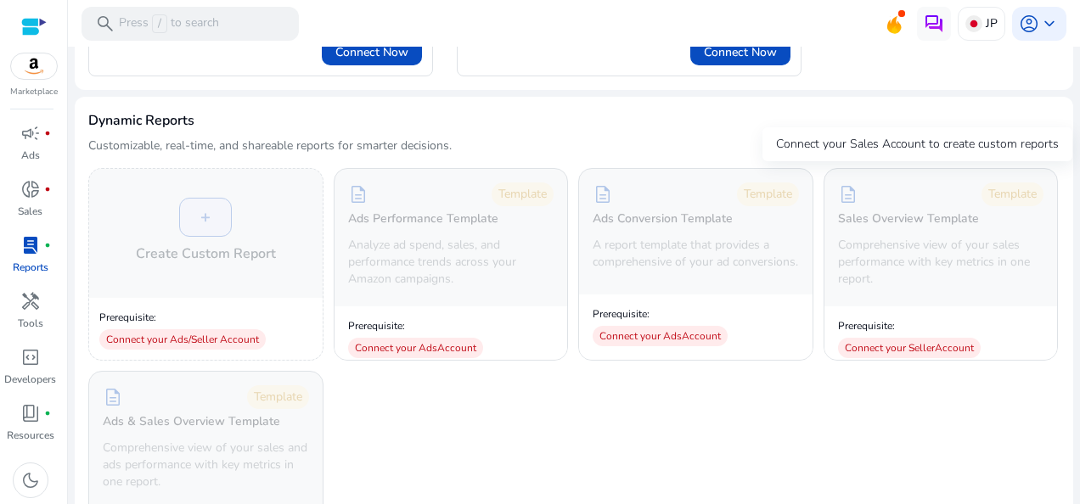
click at [973, 241] on p "Comprehensive view of your sales performance with key metrics in one report." at bounding box center [941, 262] width 206 height 51
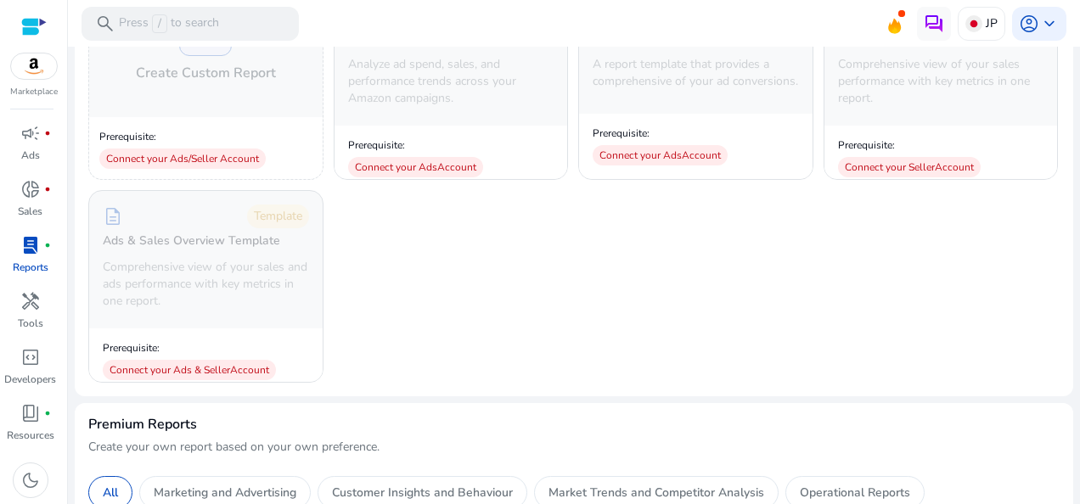
scroll to position [424, 0]
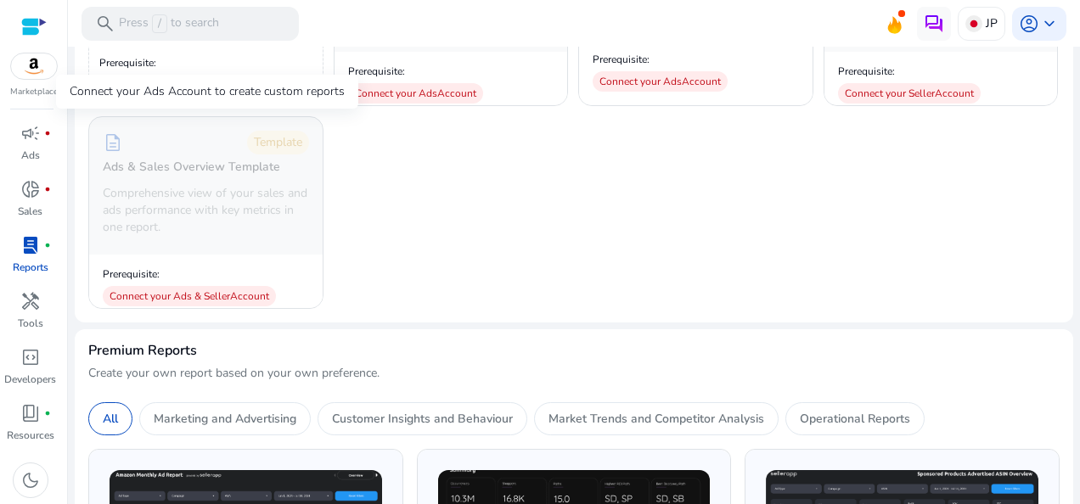
click at [253, 246] on div "description Template Ads & Sales Overview Template Comprehensive view of your s…" at bounding box center [205, 185] width 233 height 137
click at [33, 305] on span "handyman" at bounding box center [30, 301] width 20 height 20
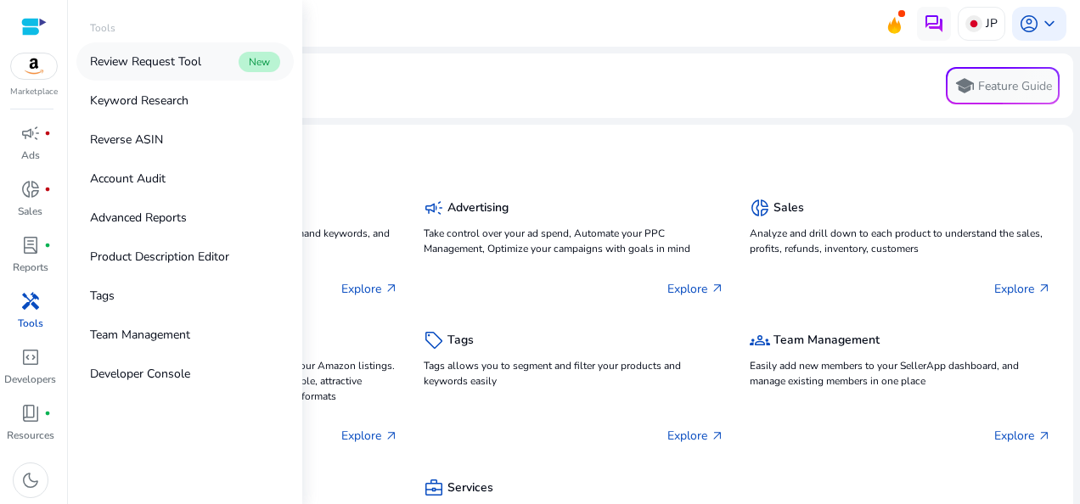
click at [160, 64] on p "Review Request Tool" at bounding box center [145, 62] width 111 height 18
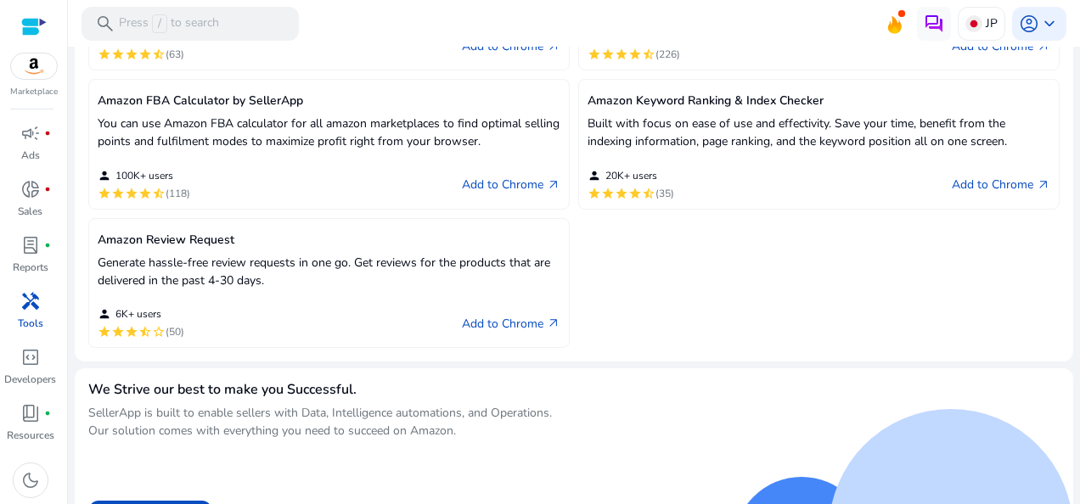
scroll to position [805, 0]
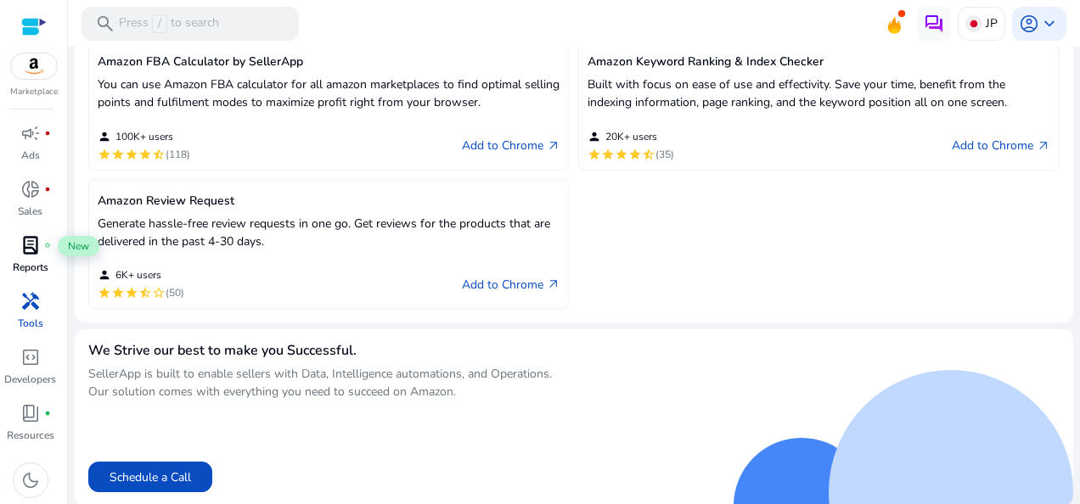
click at [37, 253] on span "lab_profile" at bounding box center [30, 245] width 20 height 20
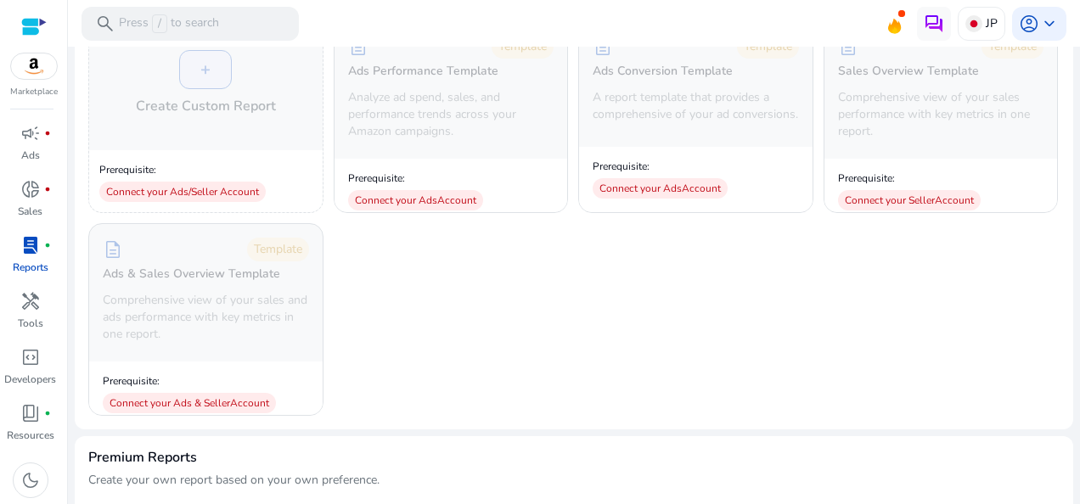
scroll to position [509, 0]
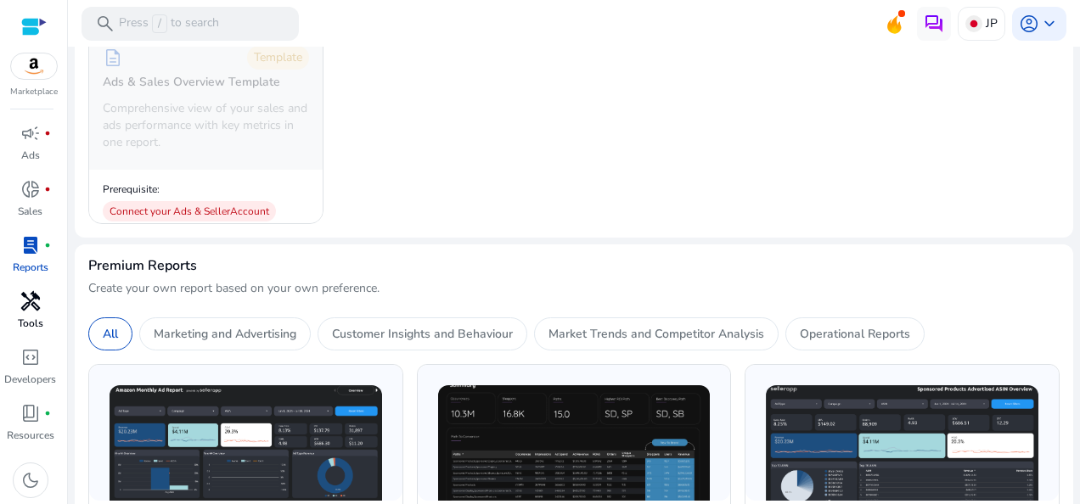
click at [28, 311] on span "handyman" at bounding box center [30, 301] width 20 height 20
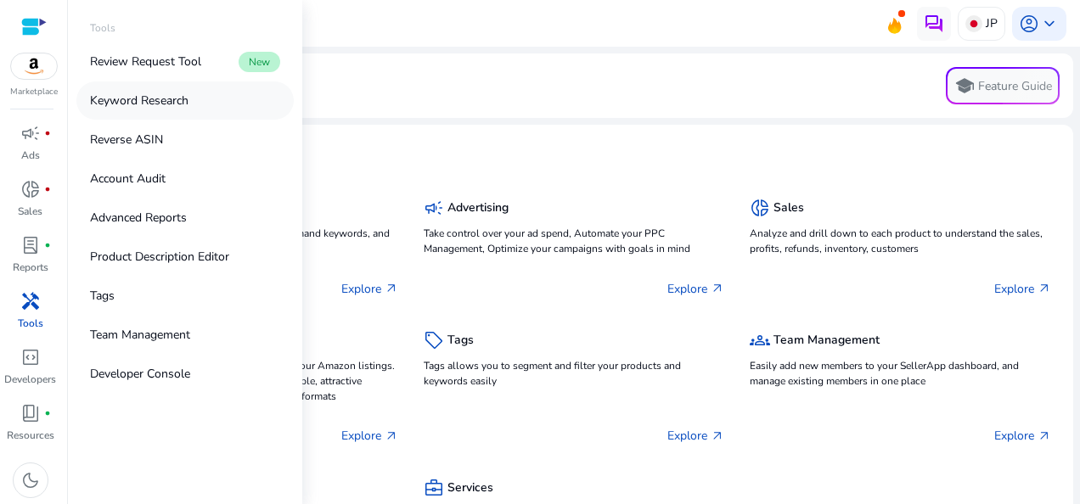
click at [192, 98] on link "Keyword Research" at bounding box center [184, 100] width 217 height 38
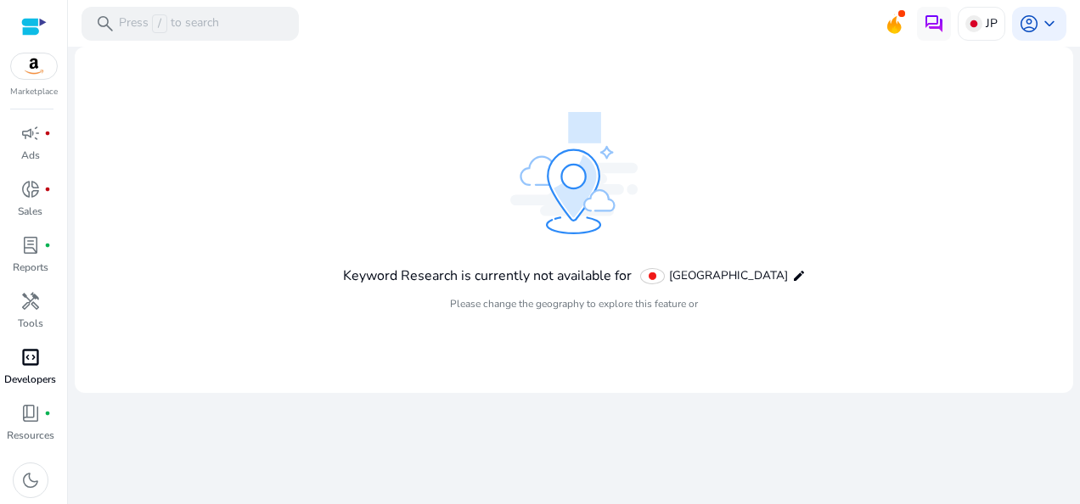
click at [45, 379] on p "Developers" at bounding box center [30, 379] width 52 height 15
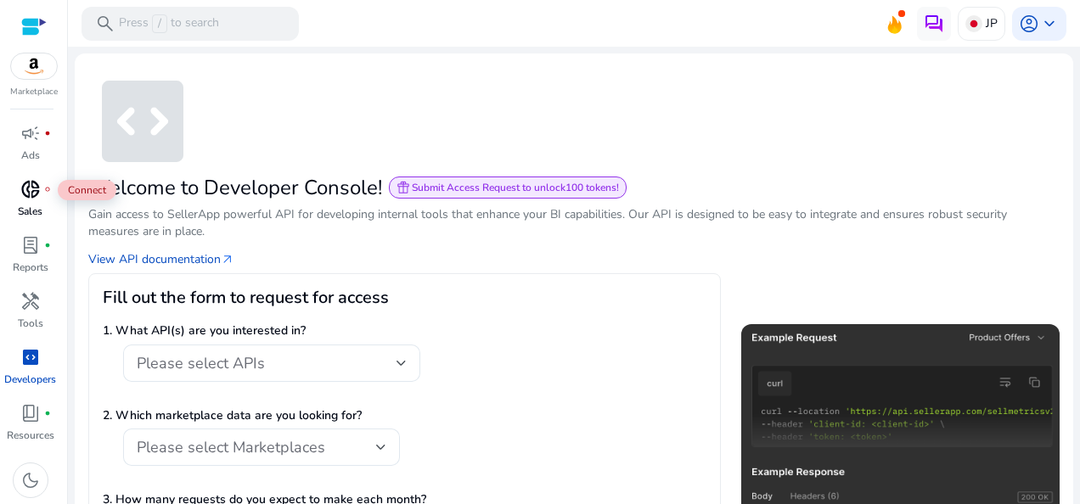
click at [44, 188] on span "fiber_manual_record" at bounding box center [47, 189] width 7 height 7
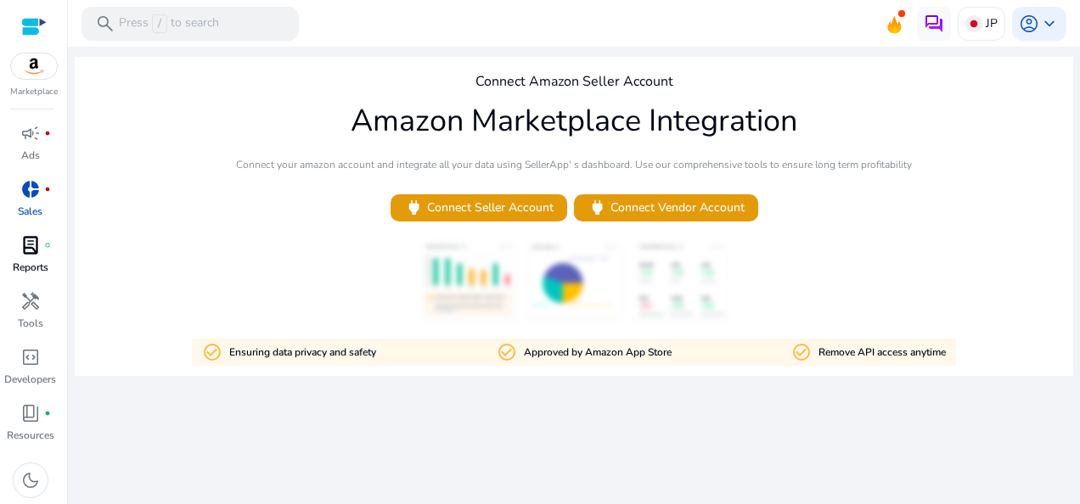
click at [36, 255] on span "lab_profile" at bounding box center [30, 245] width 20 height 20
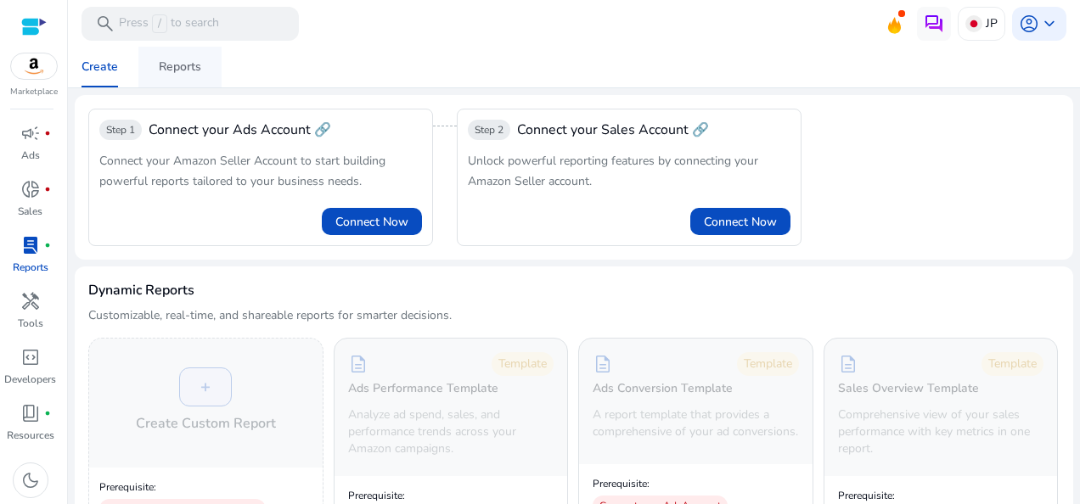
click at [175, 73] on div "Reports" at bounding box center [180, 67] width 42 height 12
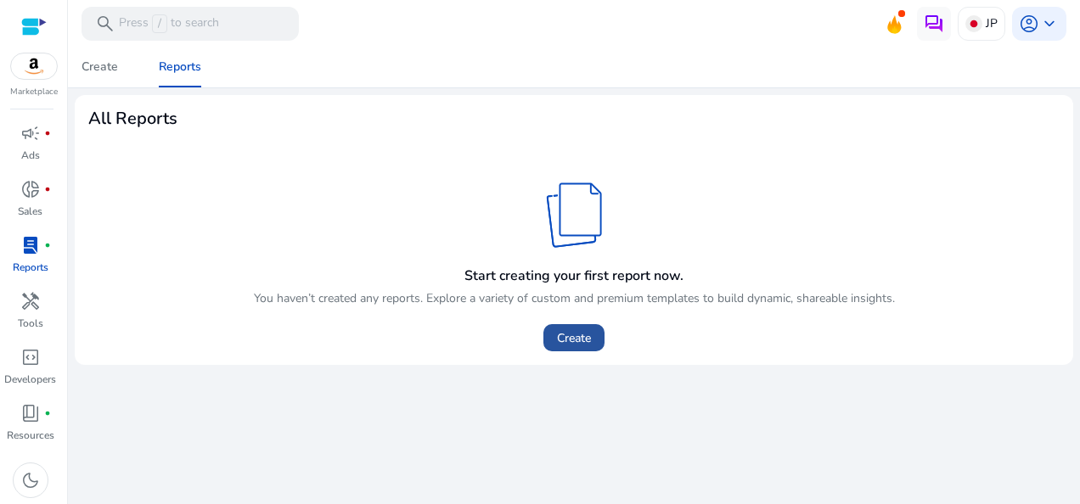
click at [565, 345] on span "Create" at bounding box center [574, 338] width 34 height 18
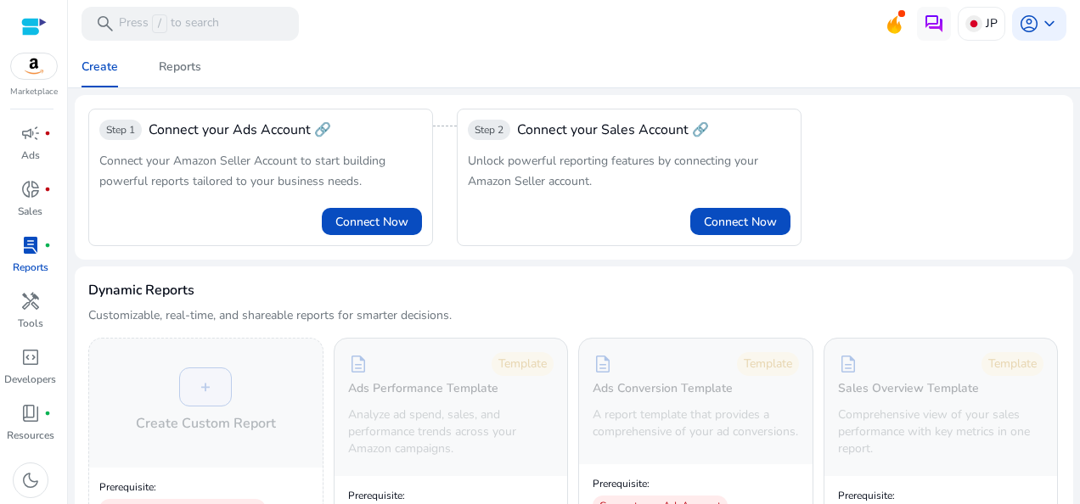
click at [319, 142] on div "Step 1 Connect your Ads Account 🔗 Connect your Amazon Seller Account to start b…" at bounding box center [260, 177] width 345 height 137
click at [132, 138] on span "Step 1" at bounding box center [120, 130] width 42 height 20
click at [380, 216] on span "Connect Now" at bounding box center [371, 222] width 73 height 18
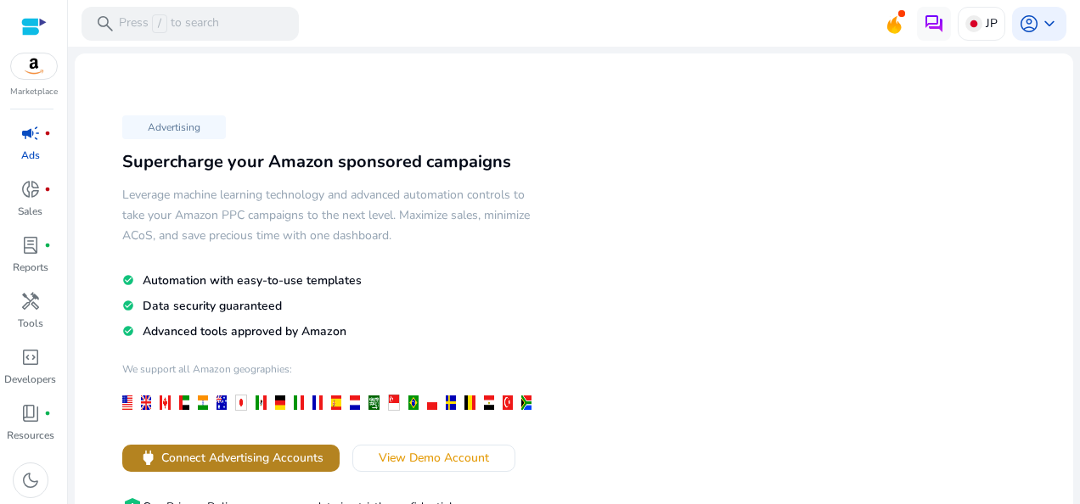
click at [226, 452] on span "Connect Advertising Accounts" at bounding box center [242, 458] width 162 height 18
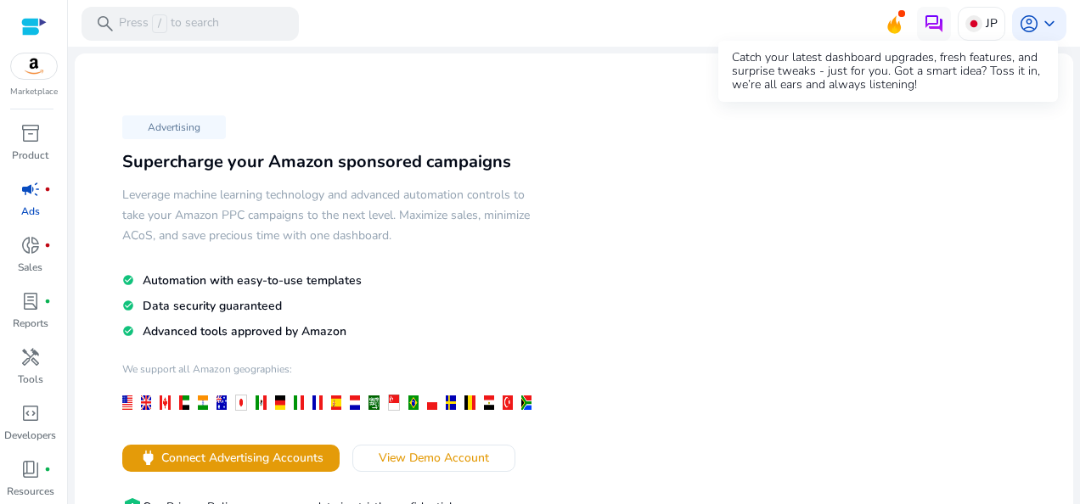
click at [894, 22] on icon at bounding box center [893, 22] width 25 height 24
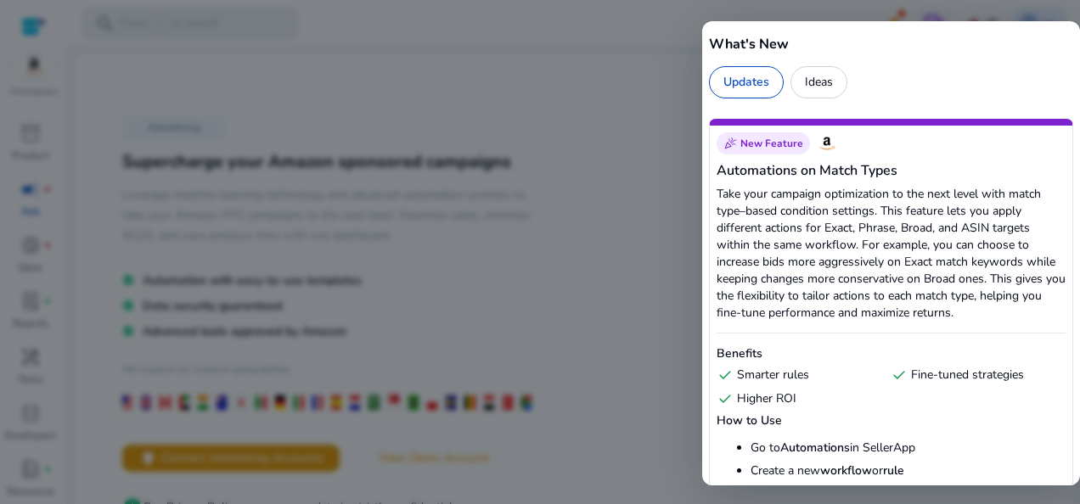
click at [677, 139] on div at bounding box center [540, 252] width 1080 height 504
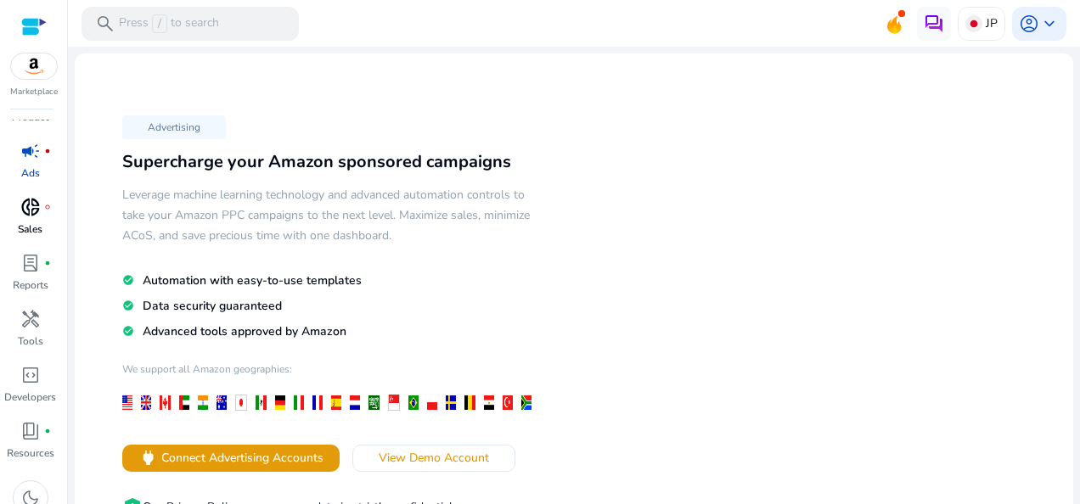
scroll to position [56, 0]
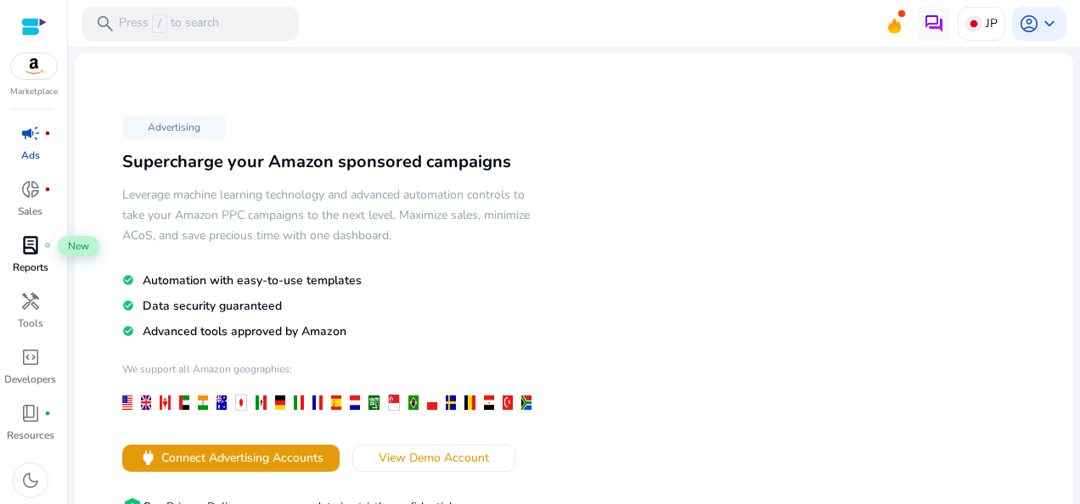
click at [37, 251] on span "lab_profile" at bounding box center [30, 245] width 20 height 20
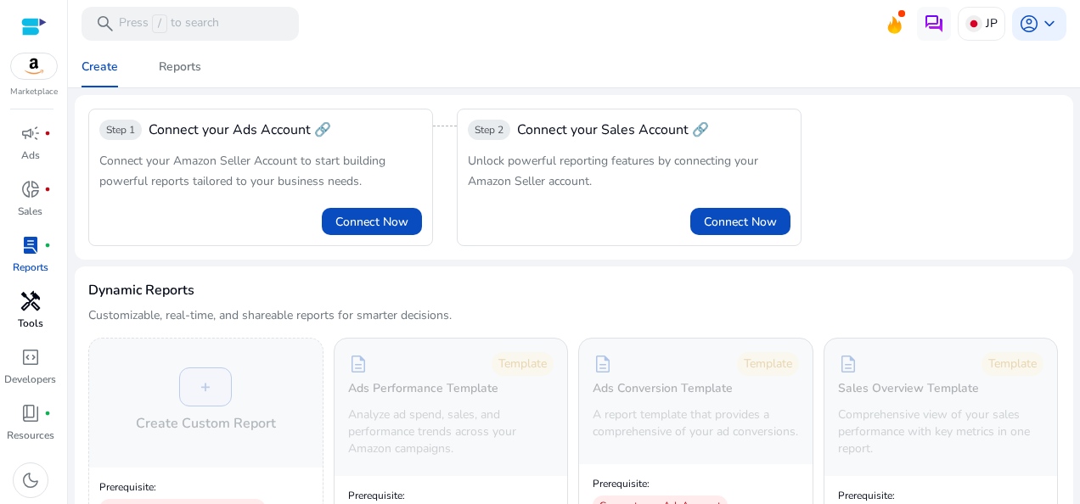
click at [41, 308] on div "handyman" at bounding box center [31, 301] width 48 height 27
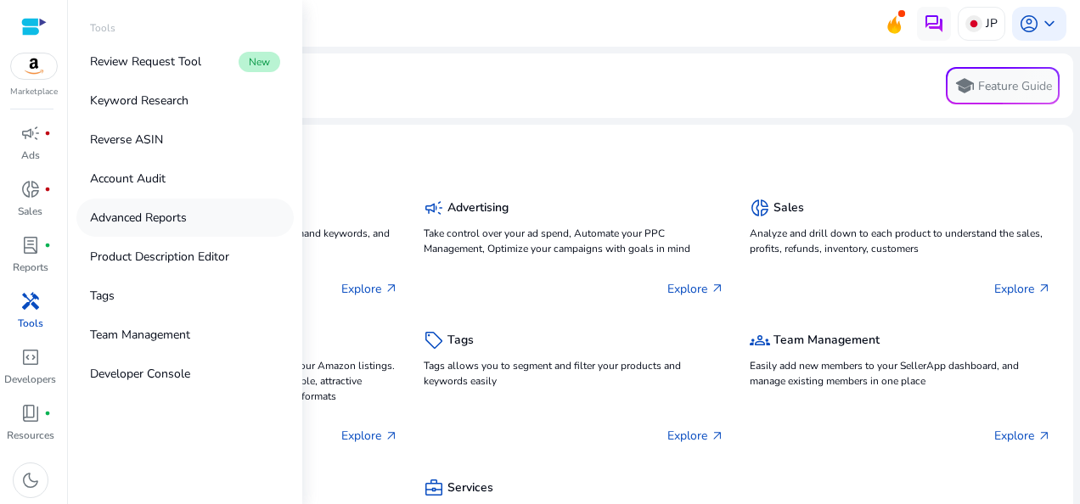
click at [168, 224] on p "Advanced Reports" at bounding box center [138, 218] width 97 height 18
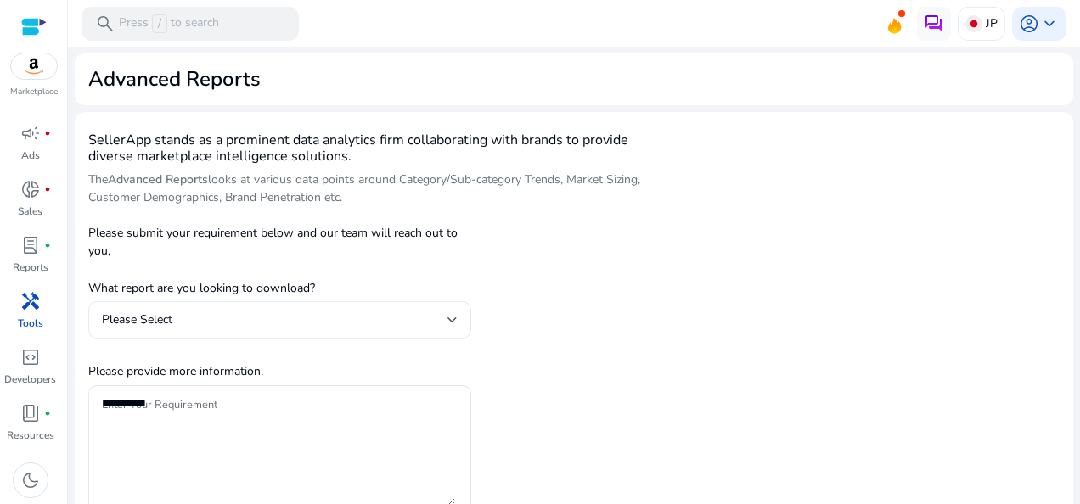
scroll to position [85, 0]
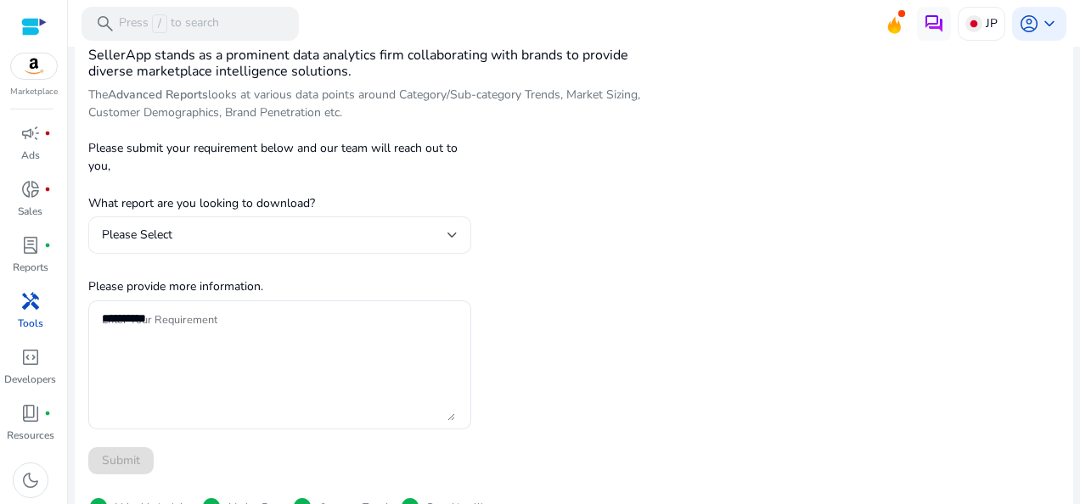
click at [435, 235] on div "Please Select" at bounding box center [274, 235] width 345 height 19
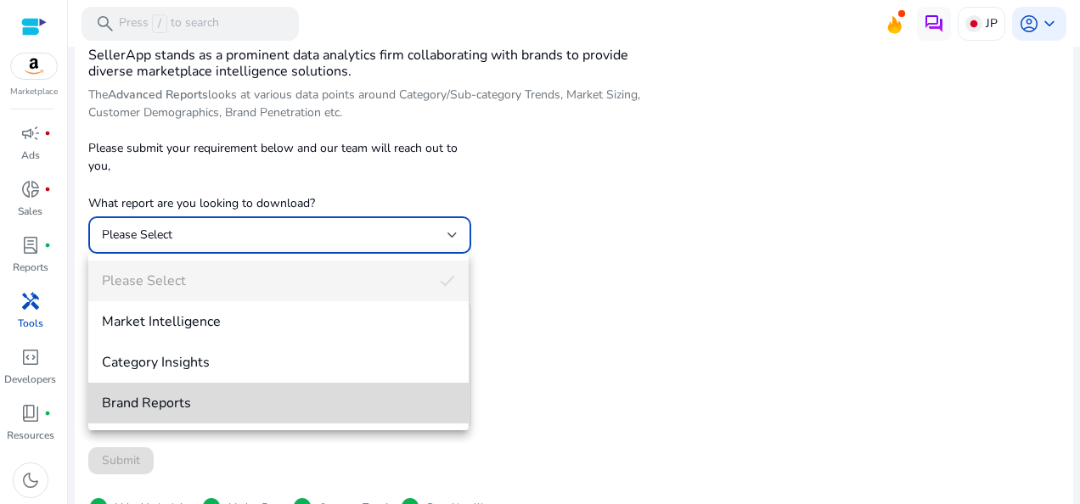
click at [205, 391] on mat-option "Brand Reports" at bounding box center [278, 403] width 380 height 41
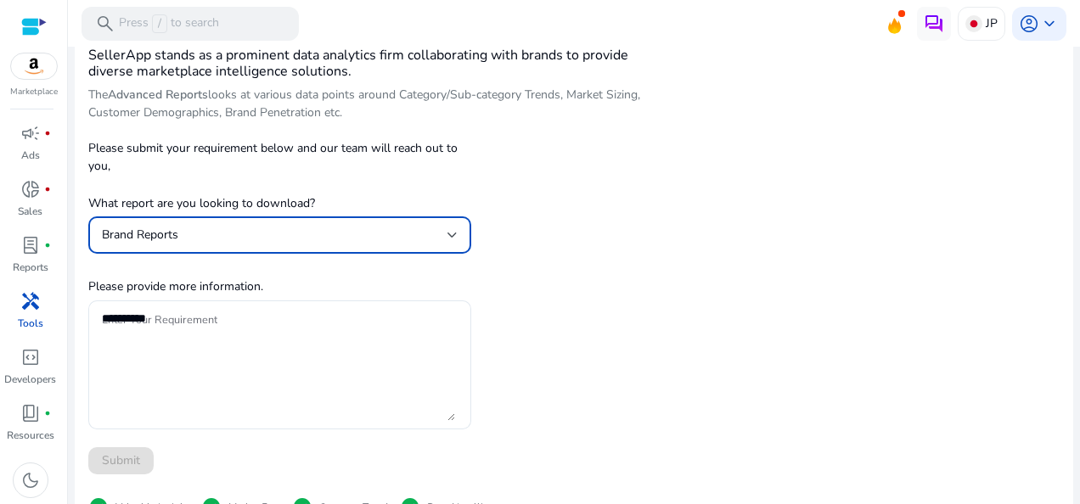
click at [538, 288] on div "SellerApp stands as a prominent data analytics firm collaborating with brands t…" at bounding box center [375, 435] width 575 height 789
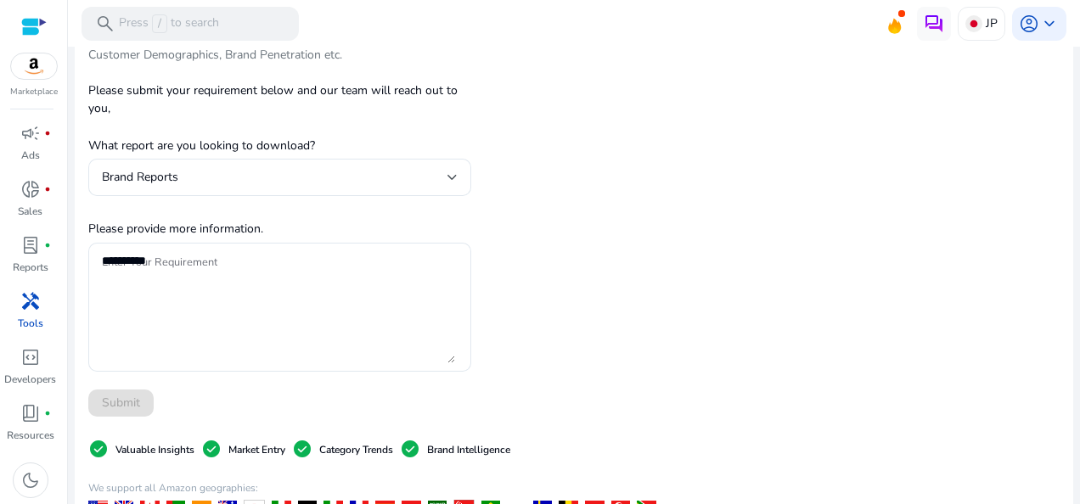
scroll to position [170, 0]
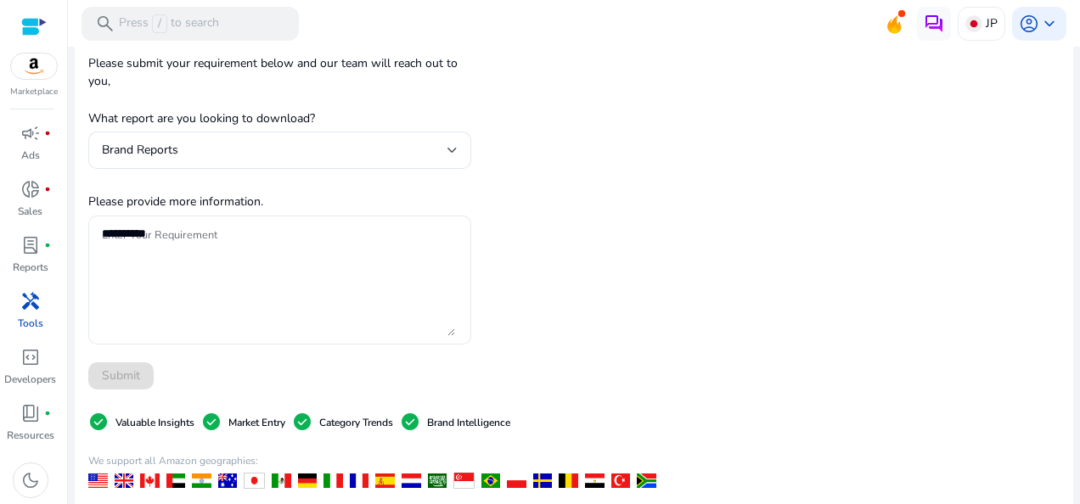
click at [265, 274] on textarea "Enter Your Requirement" at bounding box center [278, 280] width 353 height 112
click at [175, 239] on textarea "Enter Your Requirement" at bounding box center [278, 280] width 353 height 112
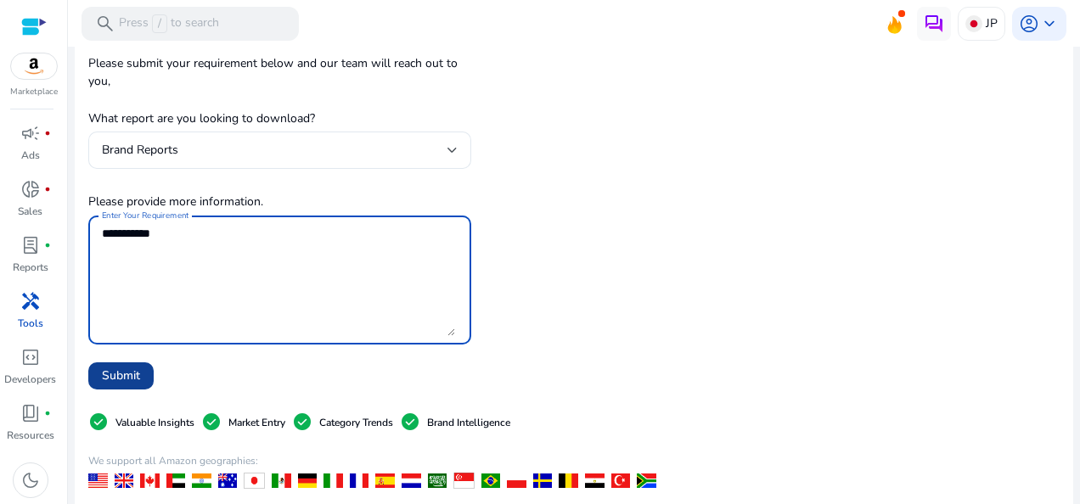
type textarea "**********"
click at [141, 376] on span at bounding box center [120, 376] width 65 height 41
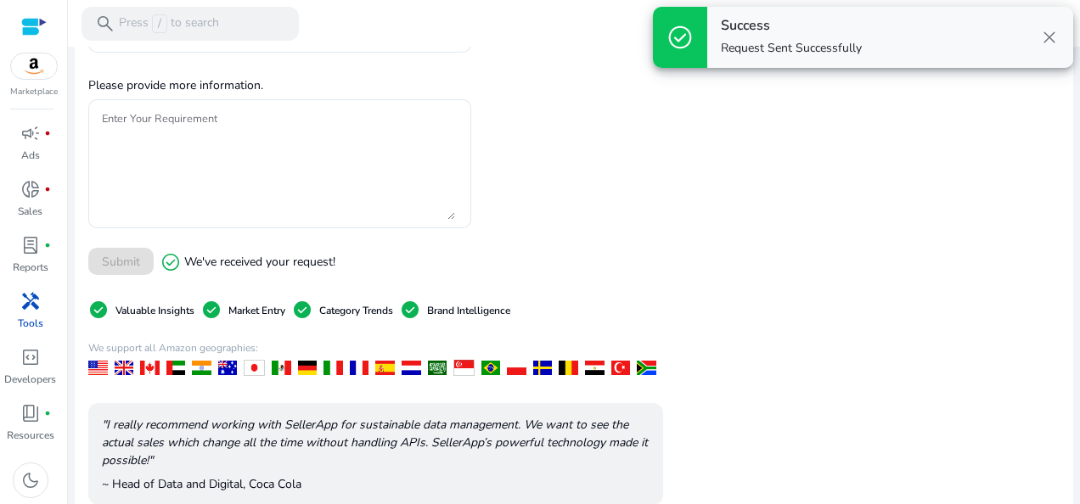
scroll to position [424, 0]
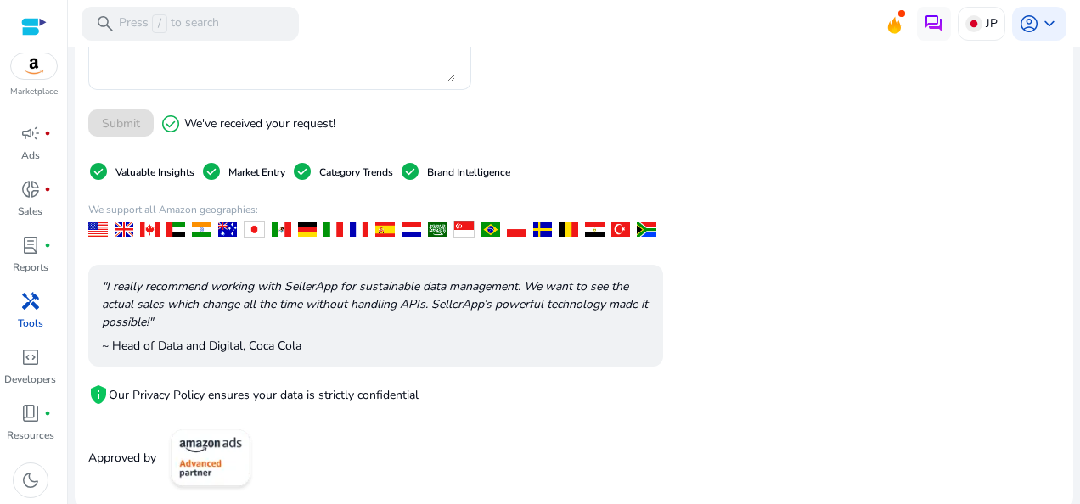
click at [793, 47] on div at bounding box center [574, 48] width 1012 height 3
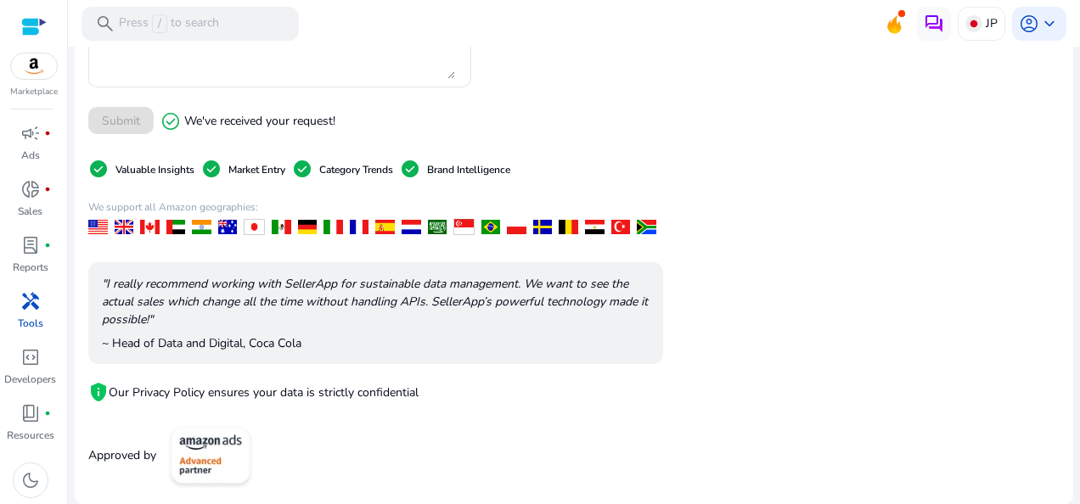
scroll to position [428, 0]
click at [40, 199] on span "donut_small" at bounding box center [30, 189] width 20 height 20
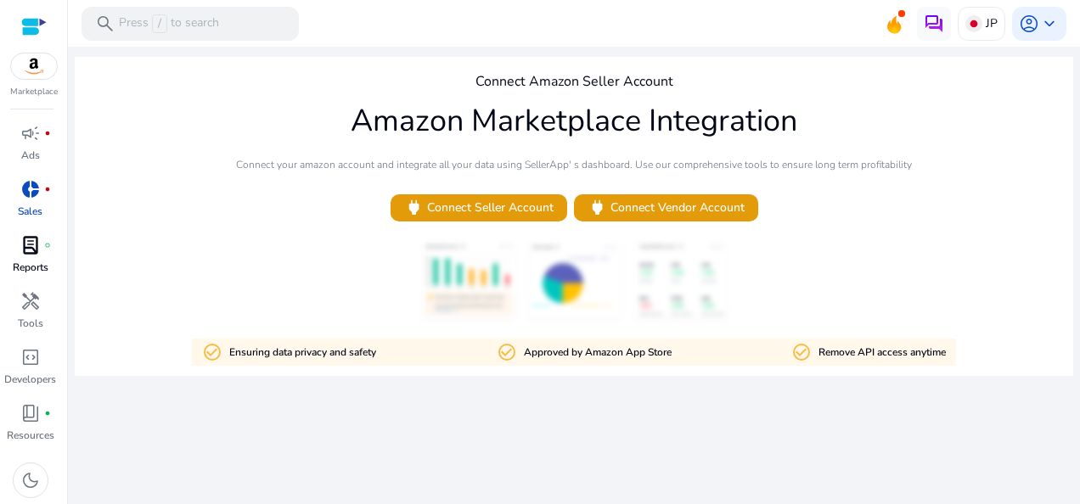
click at [36, 260] on p "Reports" at bounding box center [31, 267] width 36 height 15
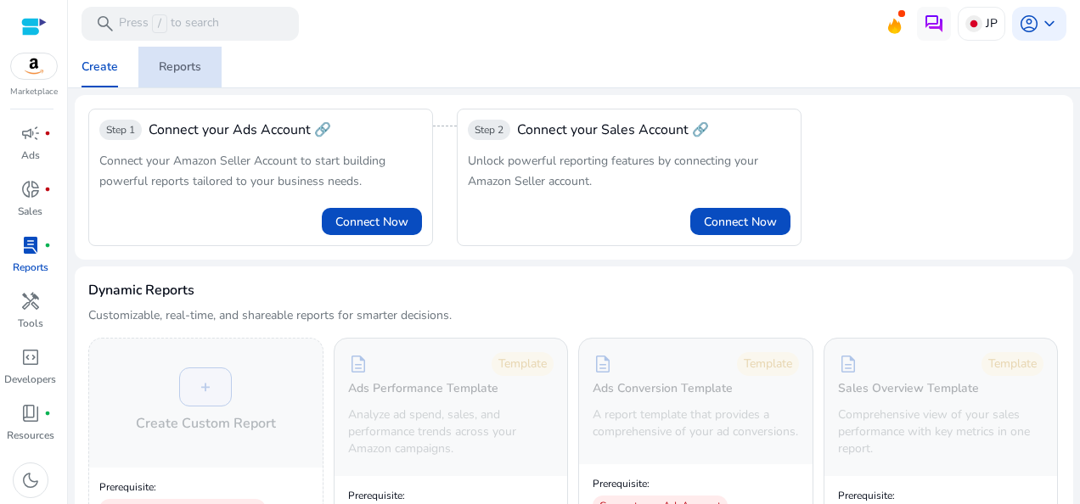
click at [169, 62] on div "Reports" at bounding box center [180, 67] width 42 height 12
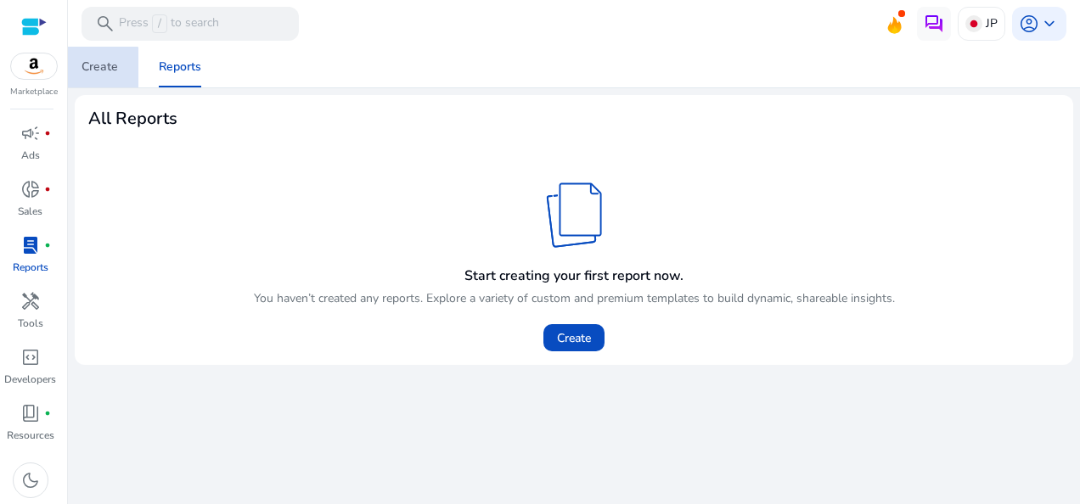
click at [95, 75] on span "Create" at bounding box center [99, 67] width 36 height 41
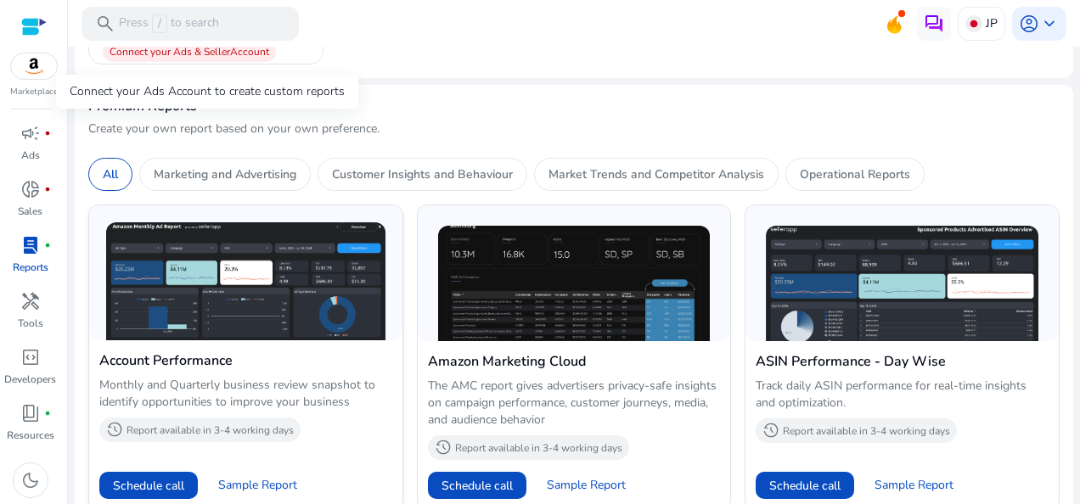
scroll to position [934, 0]
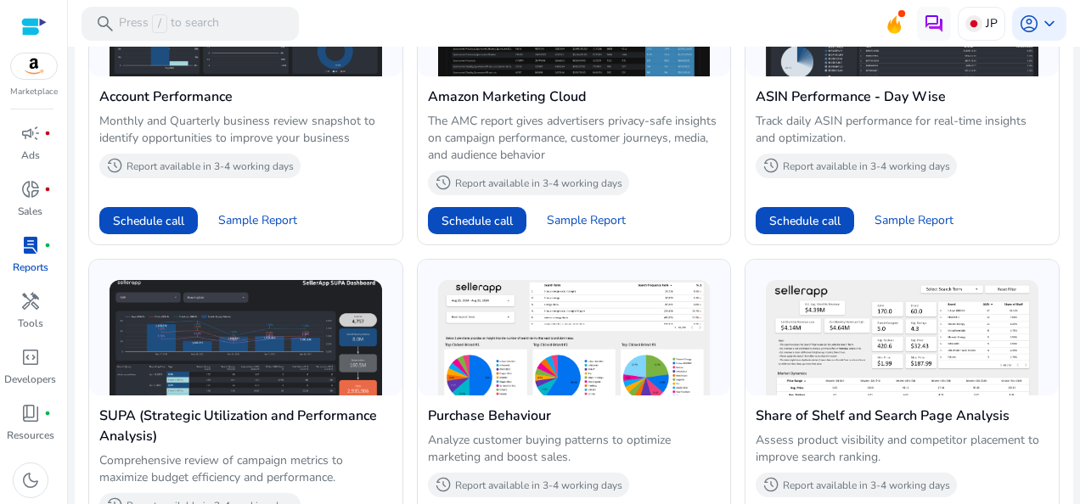
click at [20, 258] on link "lab_profile fiber_manual_record Reports" at bounding box center [30, 260] width 60 height 56
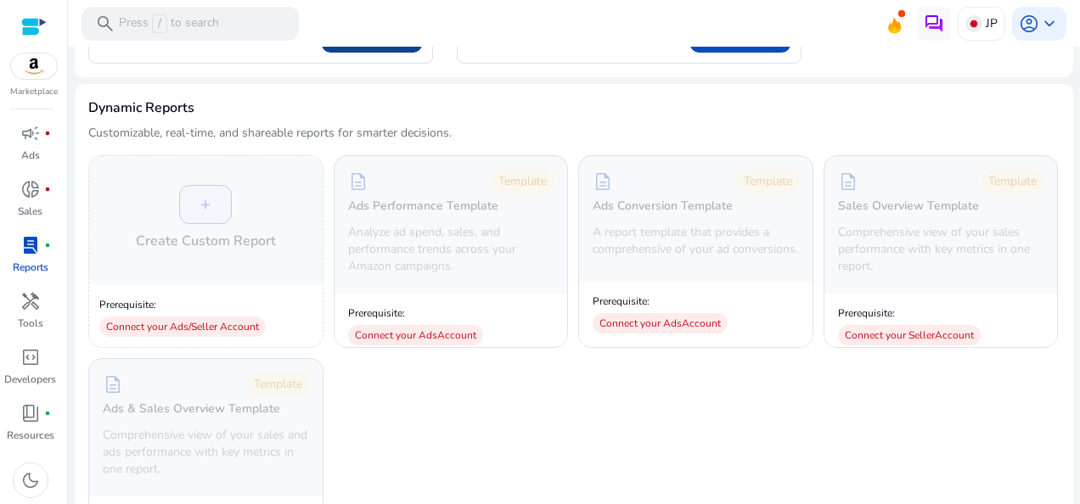
scroll to position [0, 0]
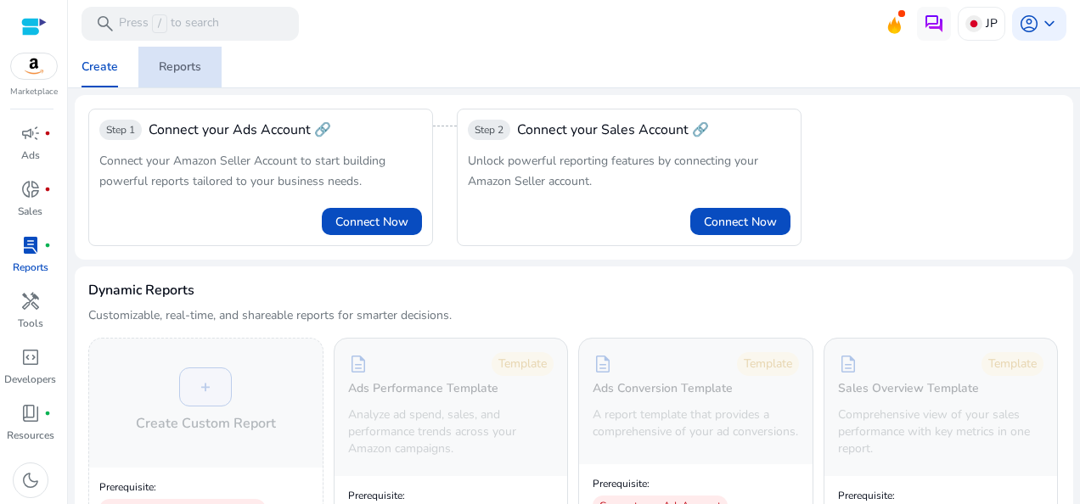
click at [202, 70] on link "Reports" at bounding box center [179, 67] width 83 height 41
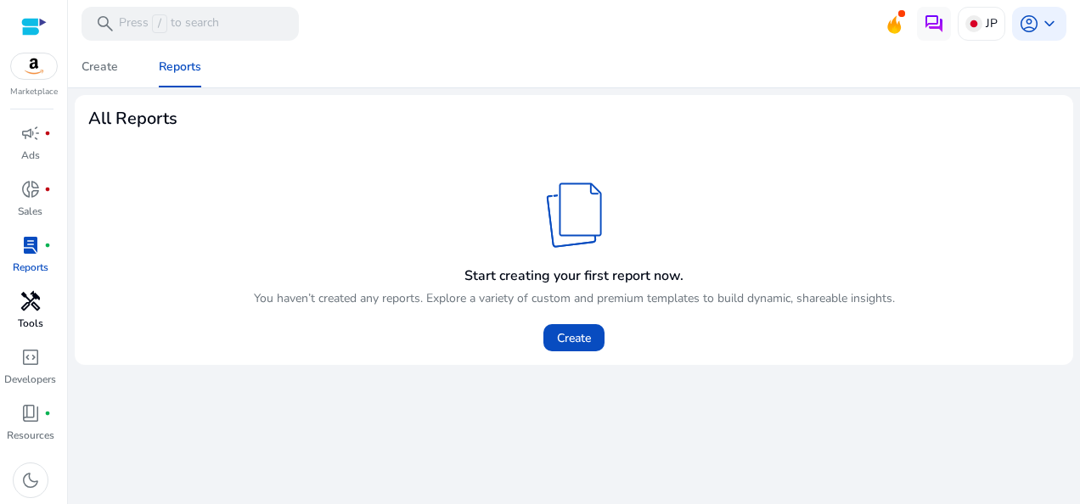
click at [31, 318] on p "Tools" at bounding box center [30, 323] width 25 height 15
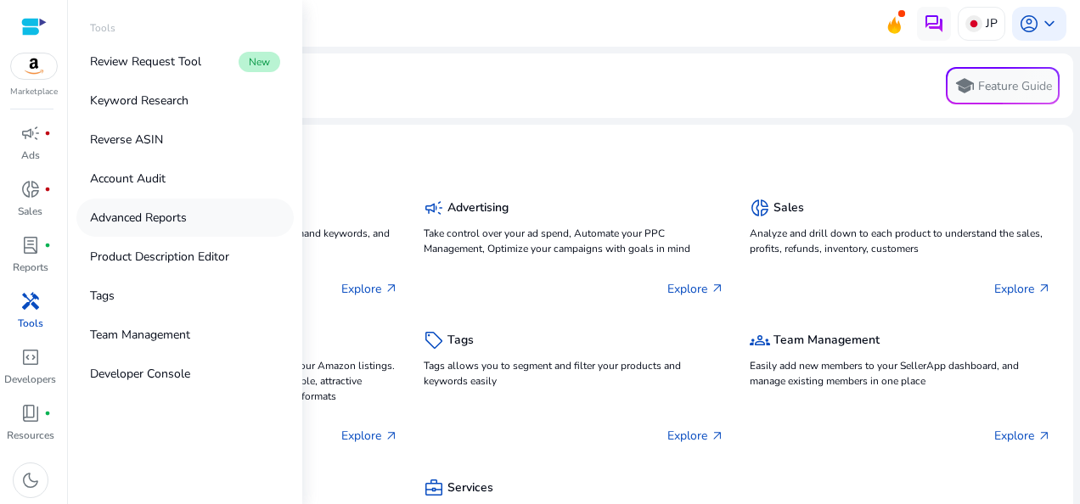
click at [187, 218] on p "Advanced Reports" at bounding box center [138, 218] width 97 height 18
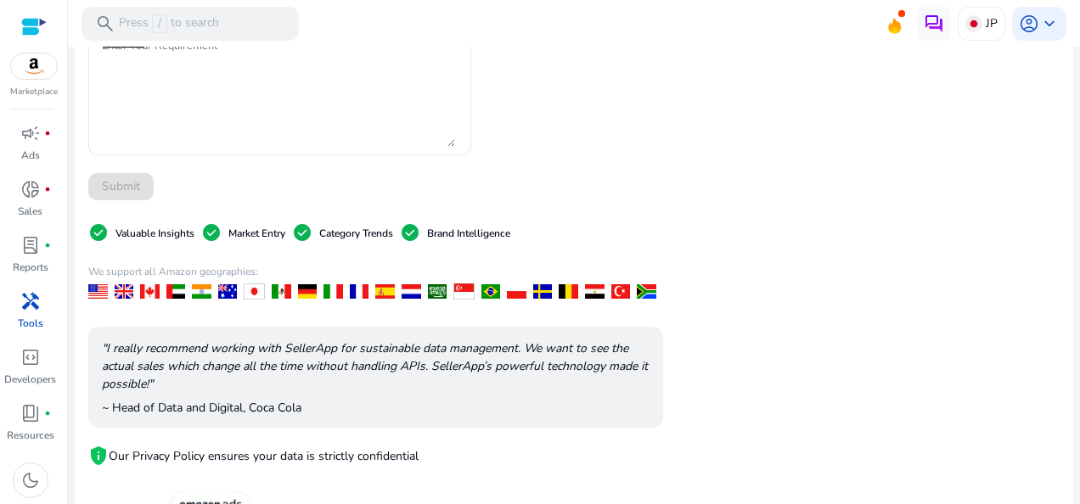
scroll to position [424, 0]
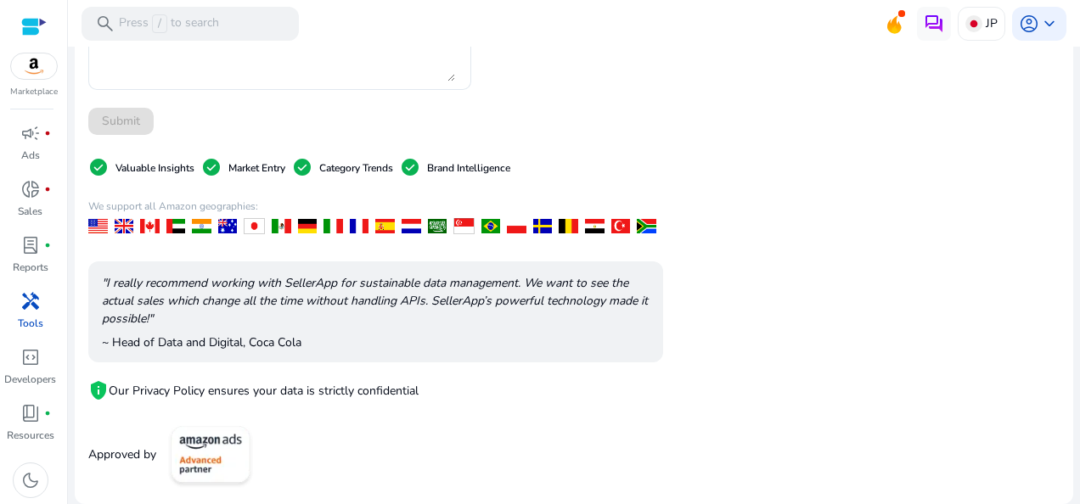
click at [31, 32] on div at bounding box center [33, 27] width 25 height 20
